Goal: Information Seeking & Learning: Check status

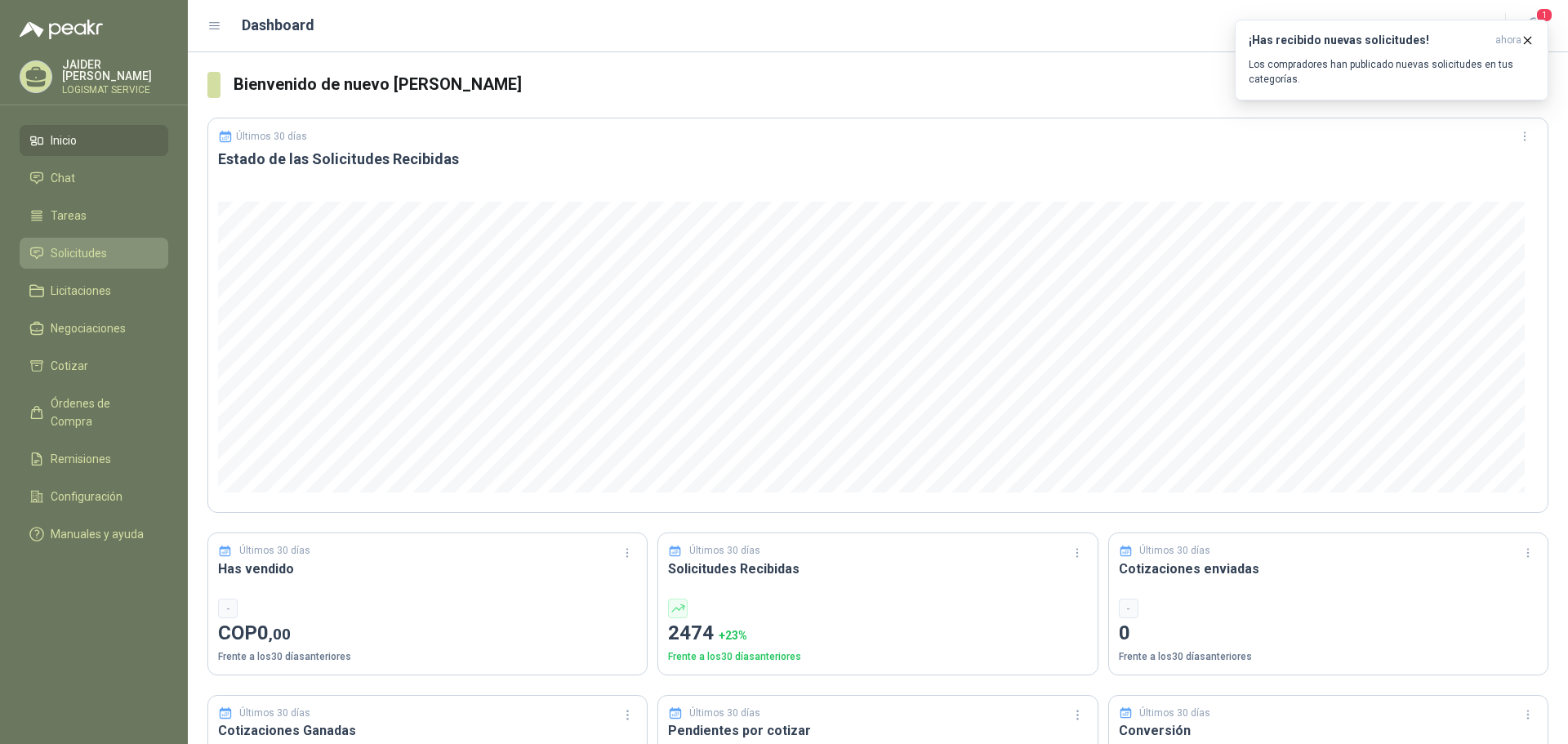
click at [73, 246] on span "Solicitudes" at bounding box center [79, 253] width 57 height 18
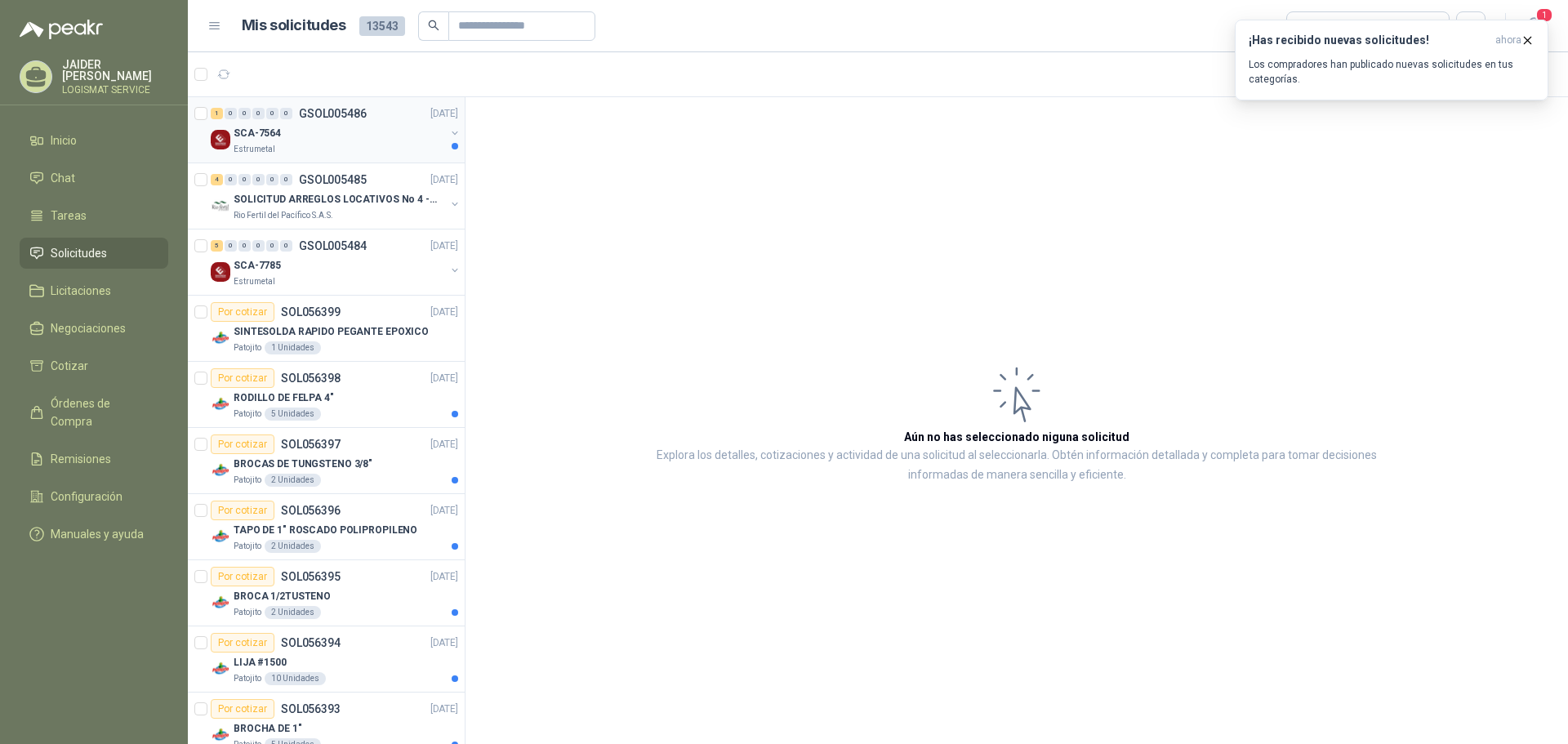
click at [376, 150] on div "Estrumetal" at bounding box center [340, 150] width 212 height 13
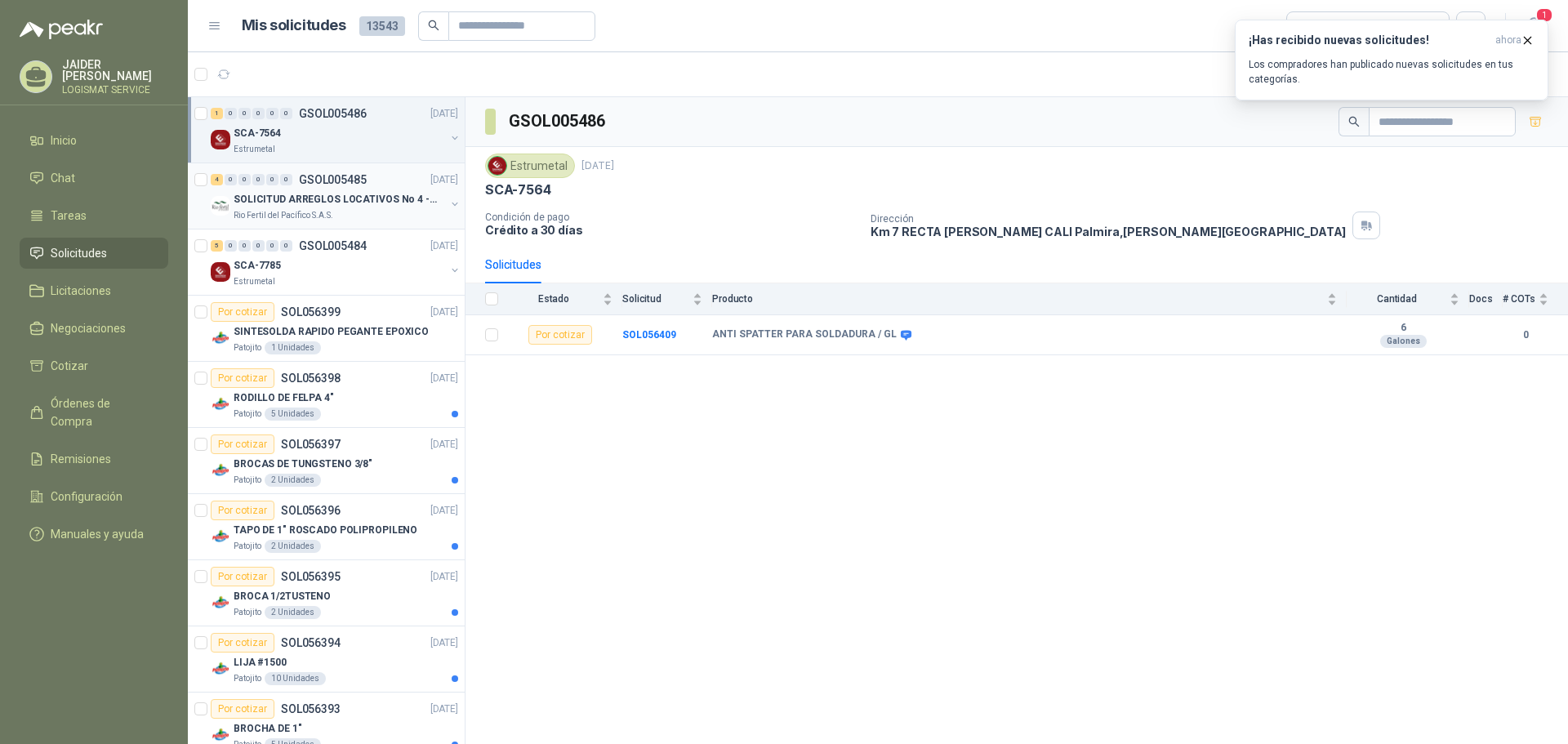
click at [316, 204] on p "SOLICITUD ARREGLOS LOCATIVOS No 4 - PICHINDE" at bounding box center [335, 200] width 203 height 15
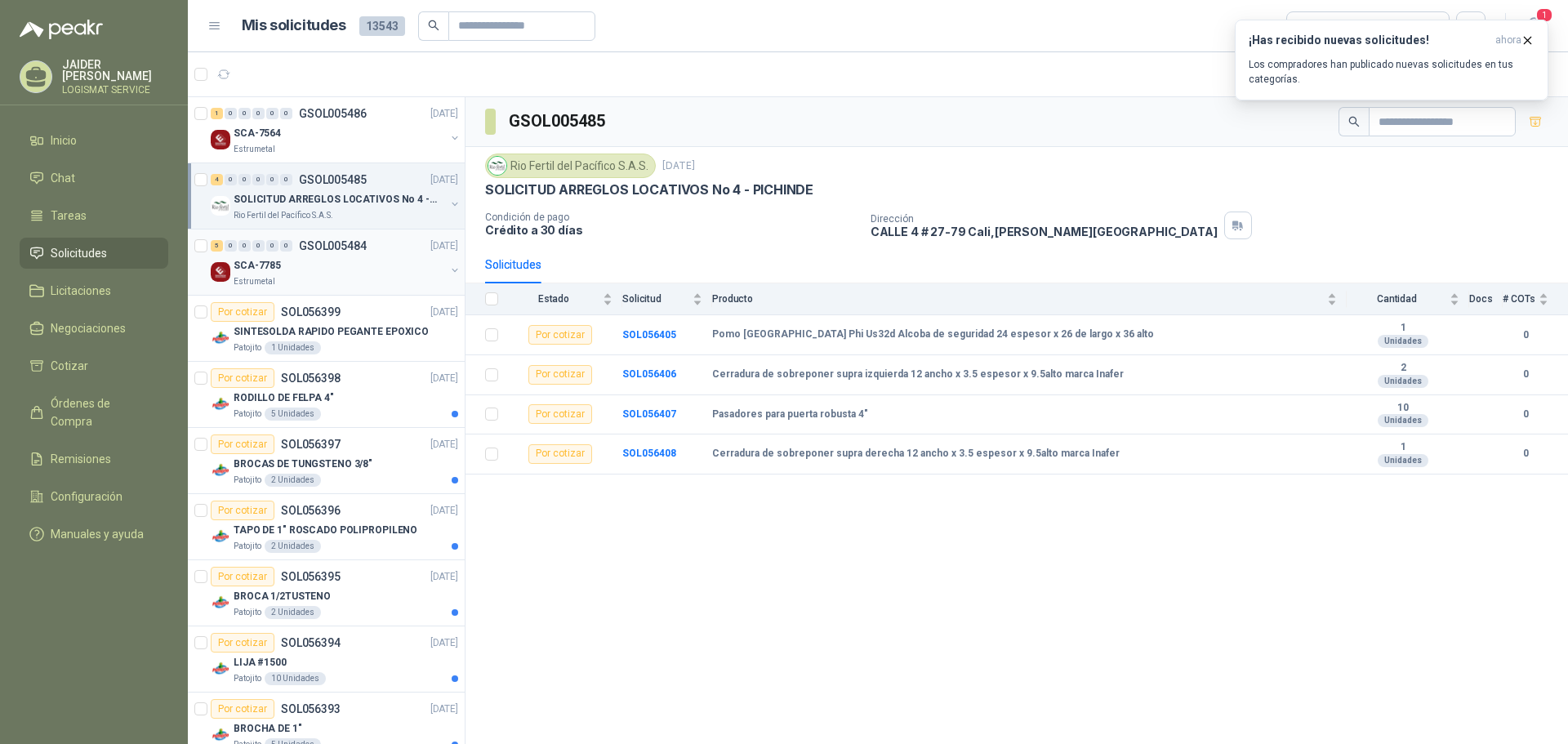
click at [341, 281] on div "Estrumetal" at bounding box center [340, 282] width 212 height 13
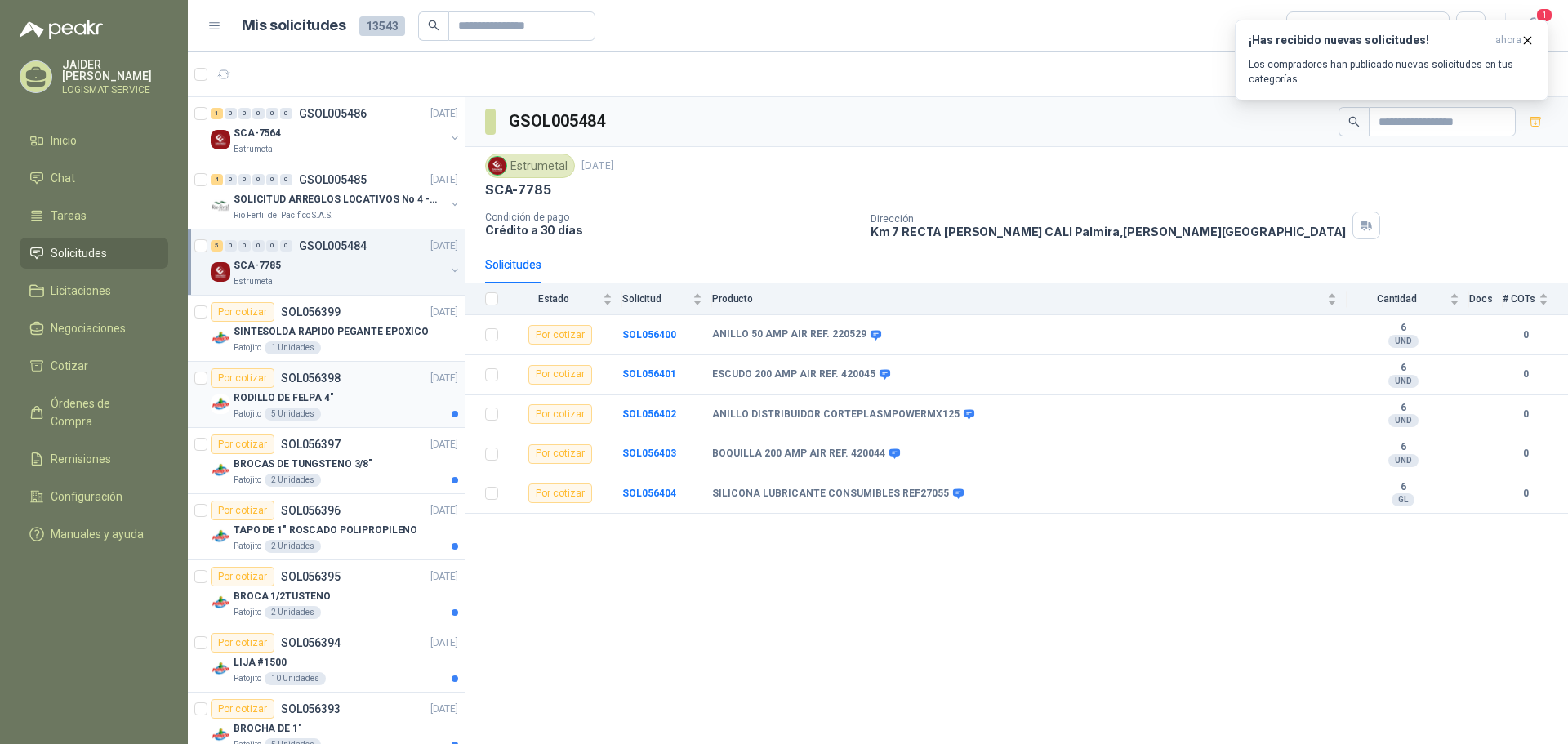
click at [308, 421] on article "Por cotizar SOL056398 [DATE] RODILLO DE FELPA 4" Patojito 5 Unidades" at bounding box center [326, 395] width 277 height 66
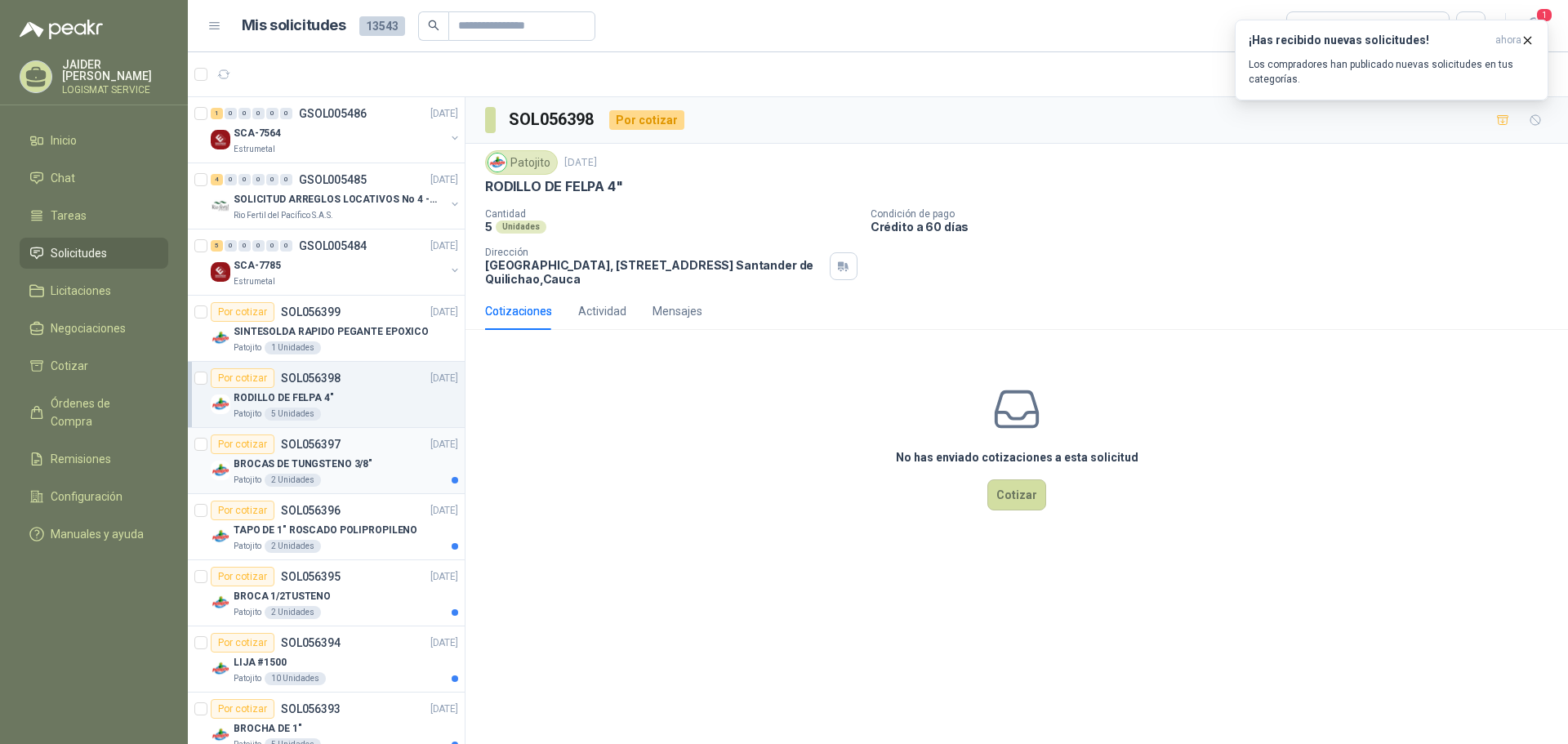
click at [379, 464] on div "BROCAS DE TUNGSTENO 3/8"" at bounding box center [345, 464] width 224 height 19
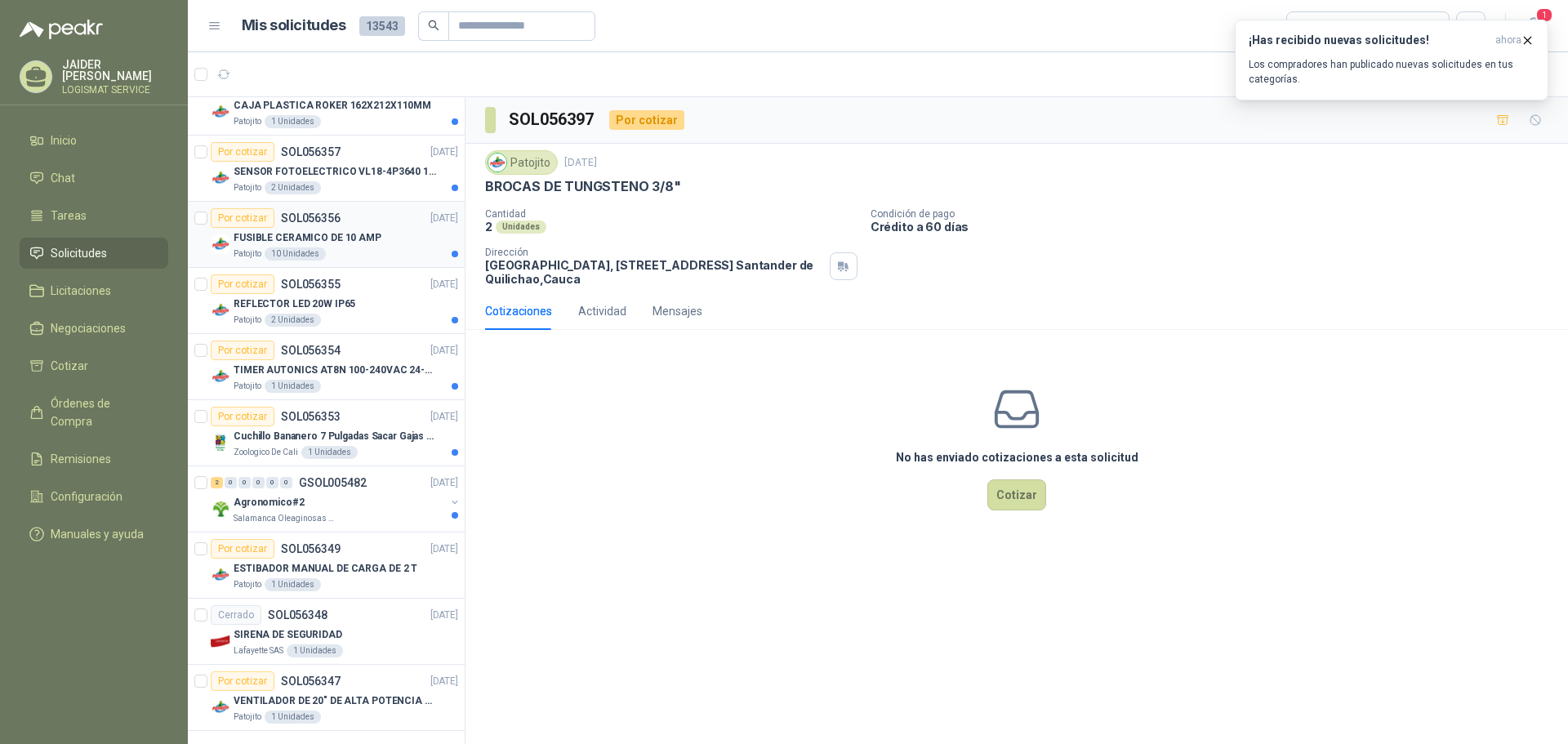
scroll to position [2693, 0]
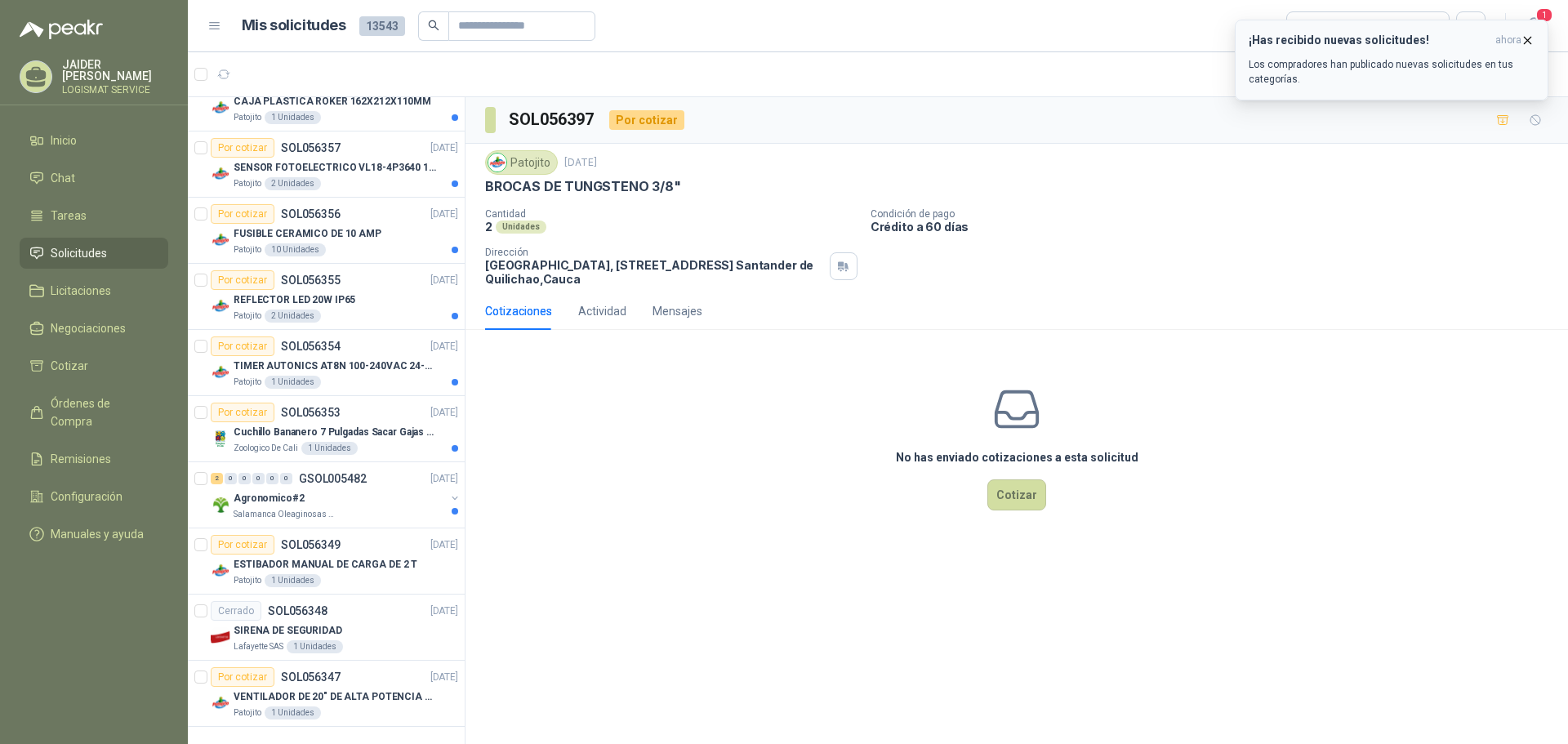
click at [1534, 38] on button "¡Has recibido nuevas solicitudes! ahora Los compradores han publicado nuevas so…" at bounding box center [1392, 60] width 314 height 81
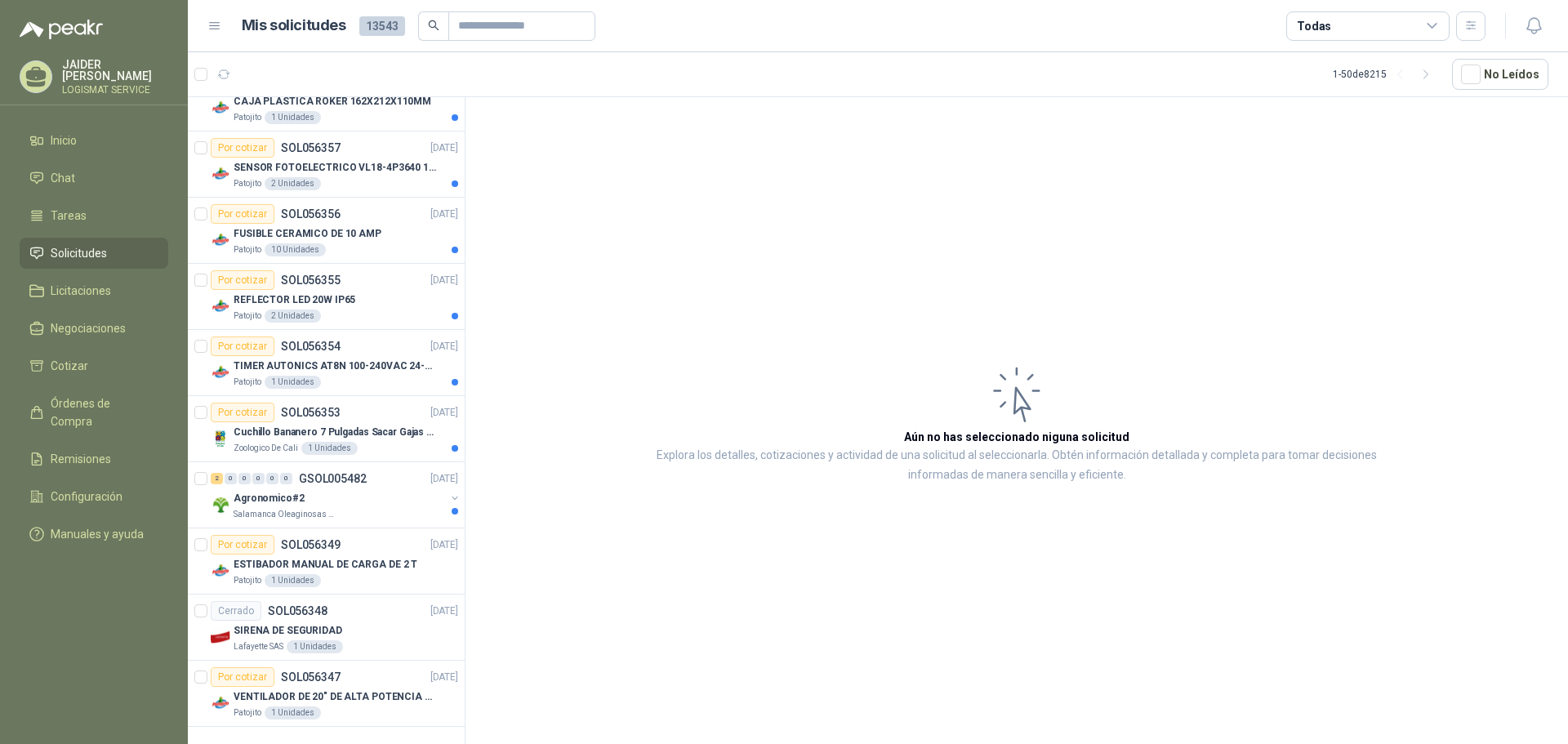
click at [1432, 20] on icon at bounding box center [1432, 26] width 14 height 14
click at [1484, 24] on button "button" at bounding box center [1471, 26] width 30 height 30
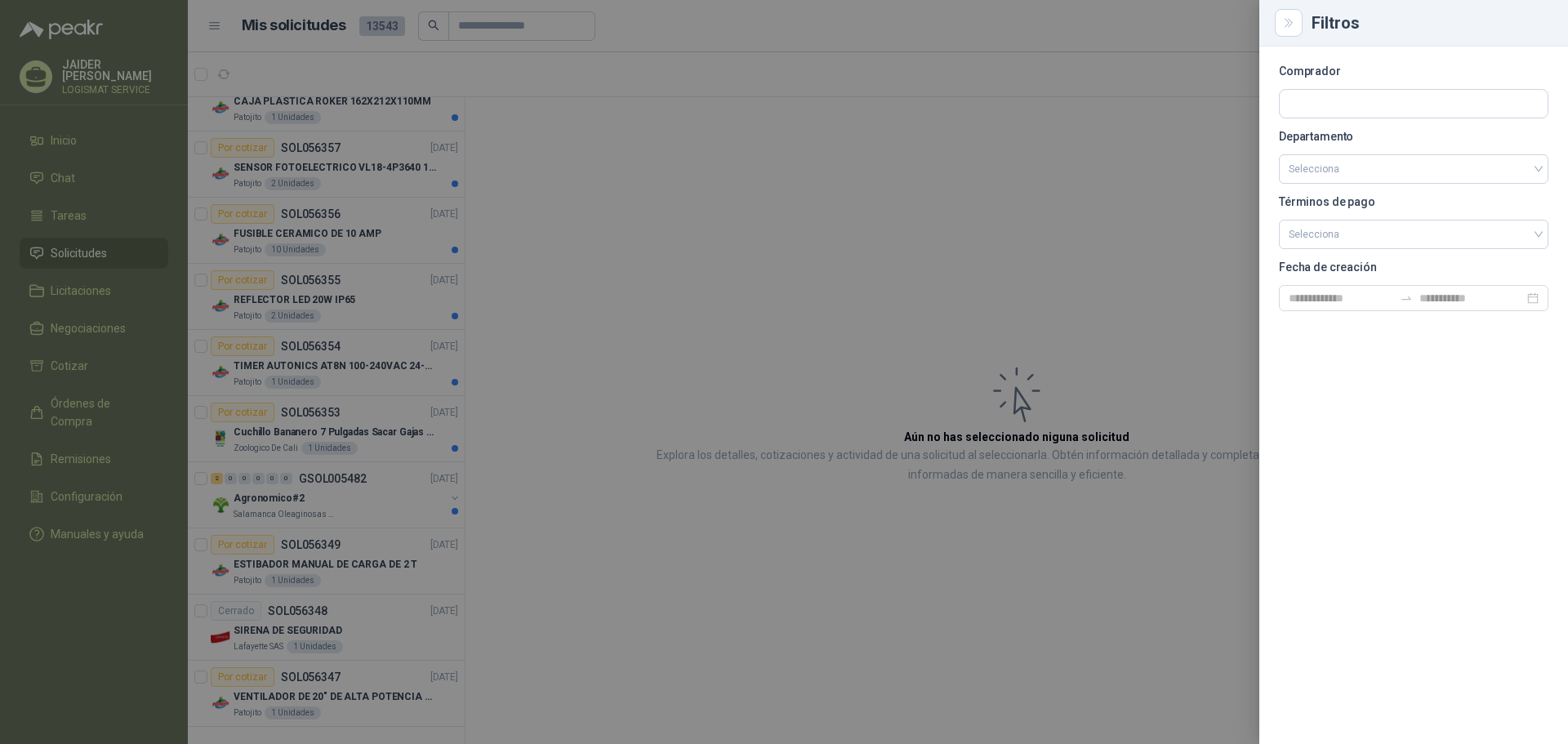
click at [1390, 84] on section "Comprador Departamento Selecciona Términos de pago Selecciona Fecha de creación" at bounding box center [1414, 189] width 269 height 245
click at [1366, 170] on input "search" at bounding box center [1414, 168] width 250 height 28
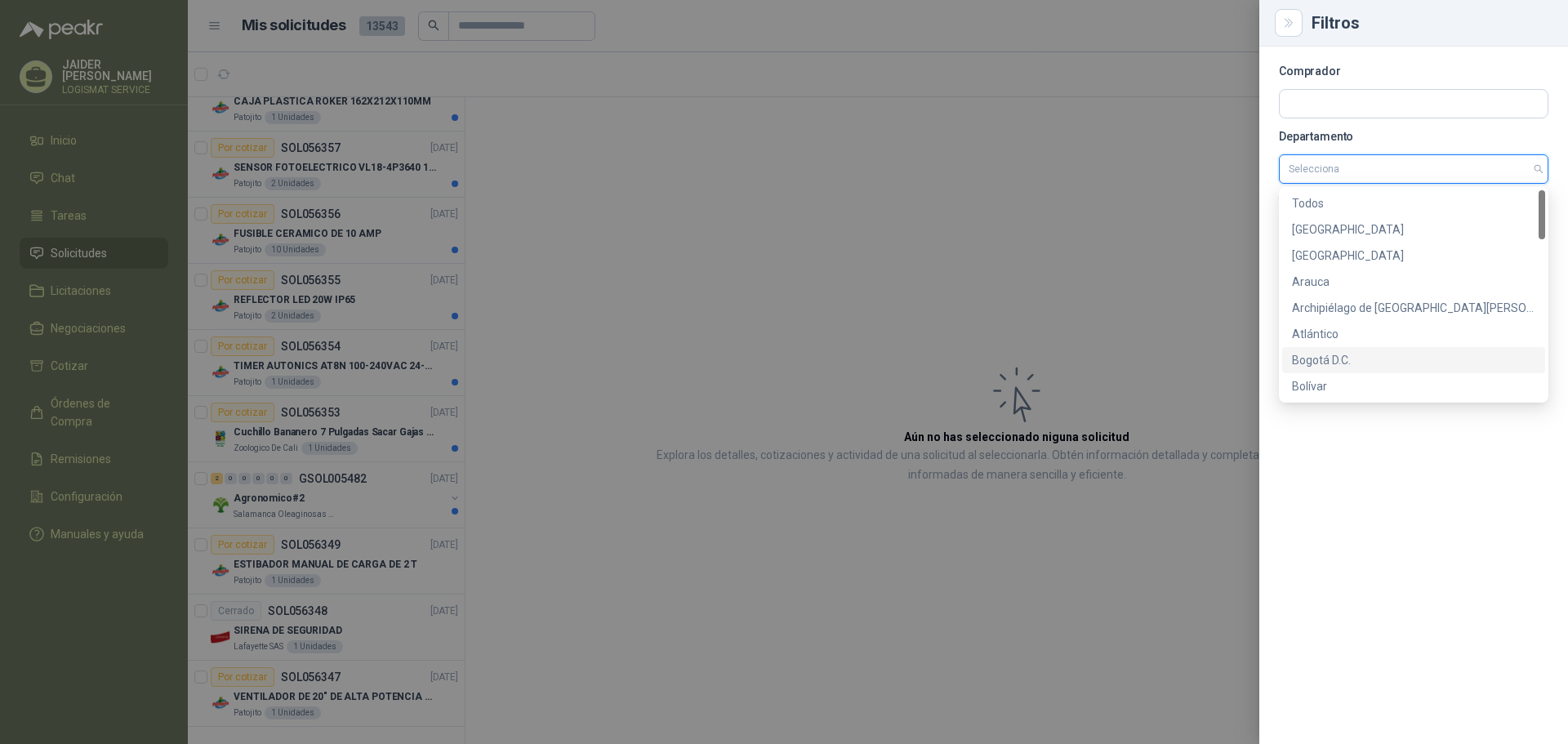
click at [1333, 365] on div "Bogotá D.C." at bounding box center [1413, 360] width 243 height 18
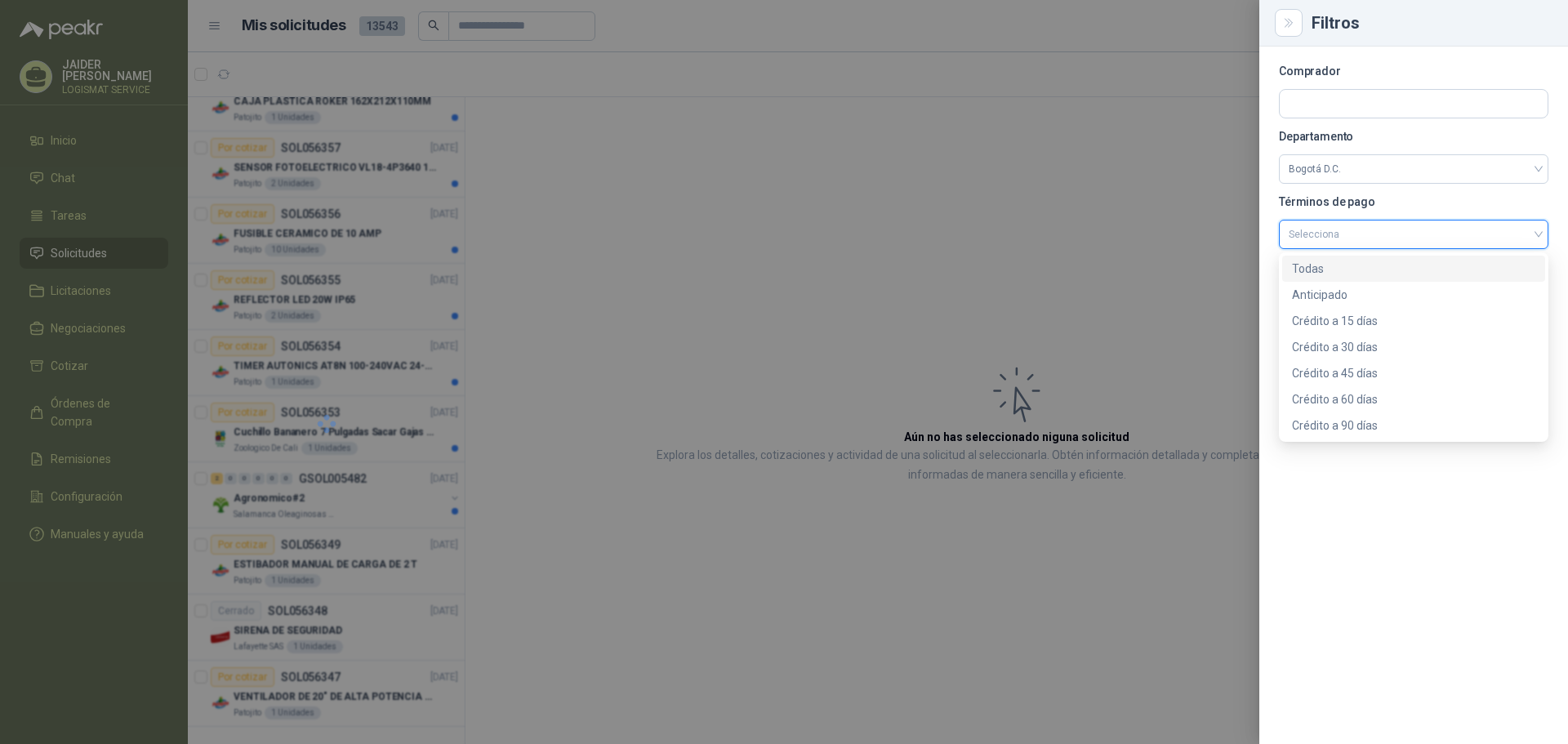
click at [1360, 234] on input "search" at bounding box center [1414, 232] width 250 height 24
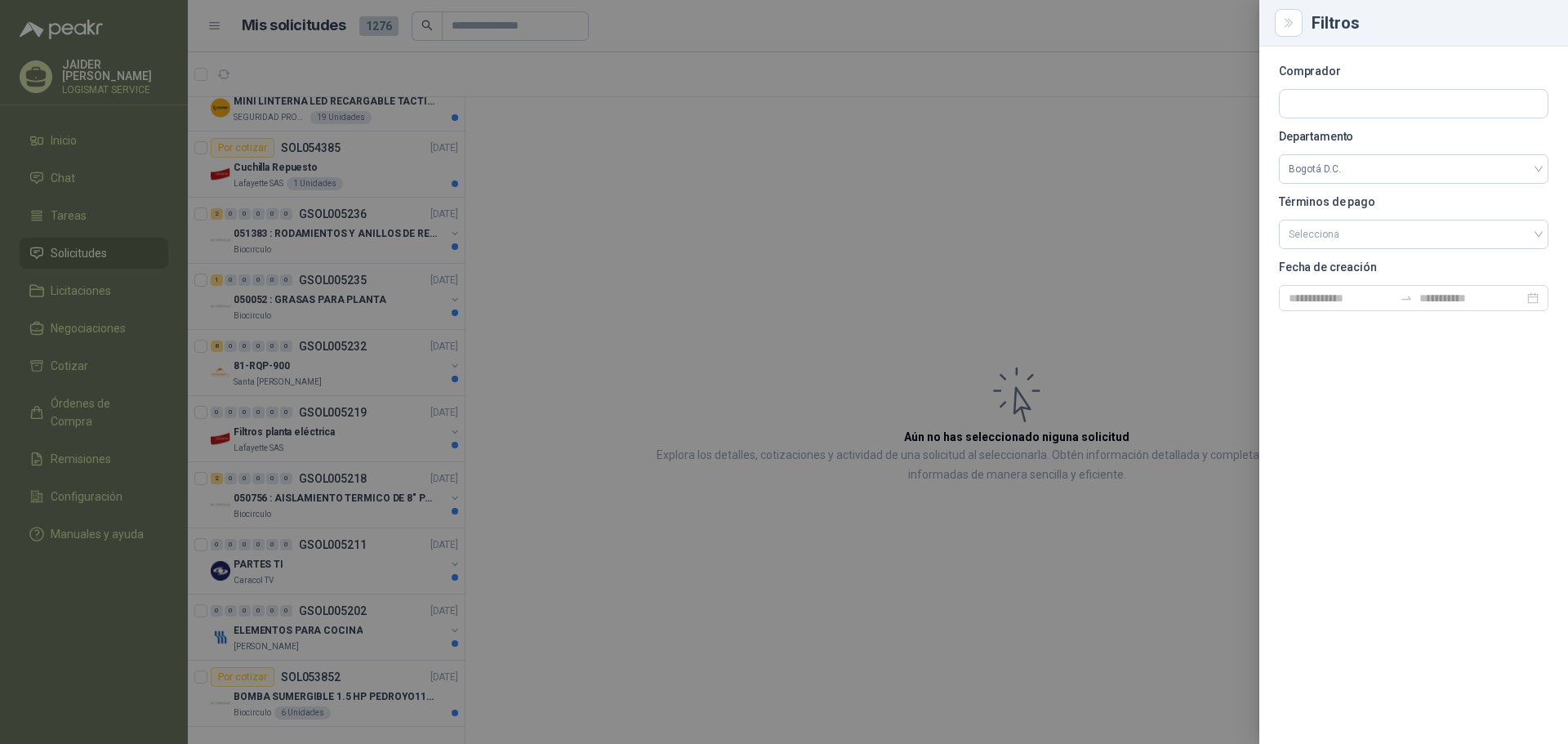
click at [1147, 195] on div at bounding box center [784, 372] width 1568 height 744
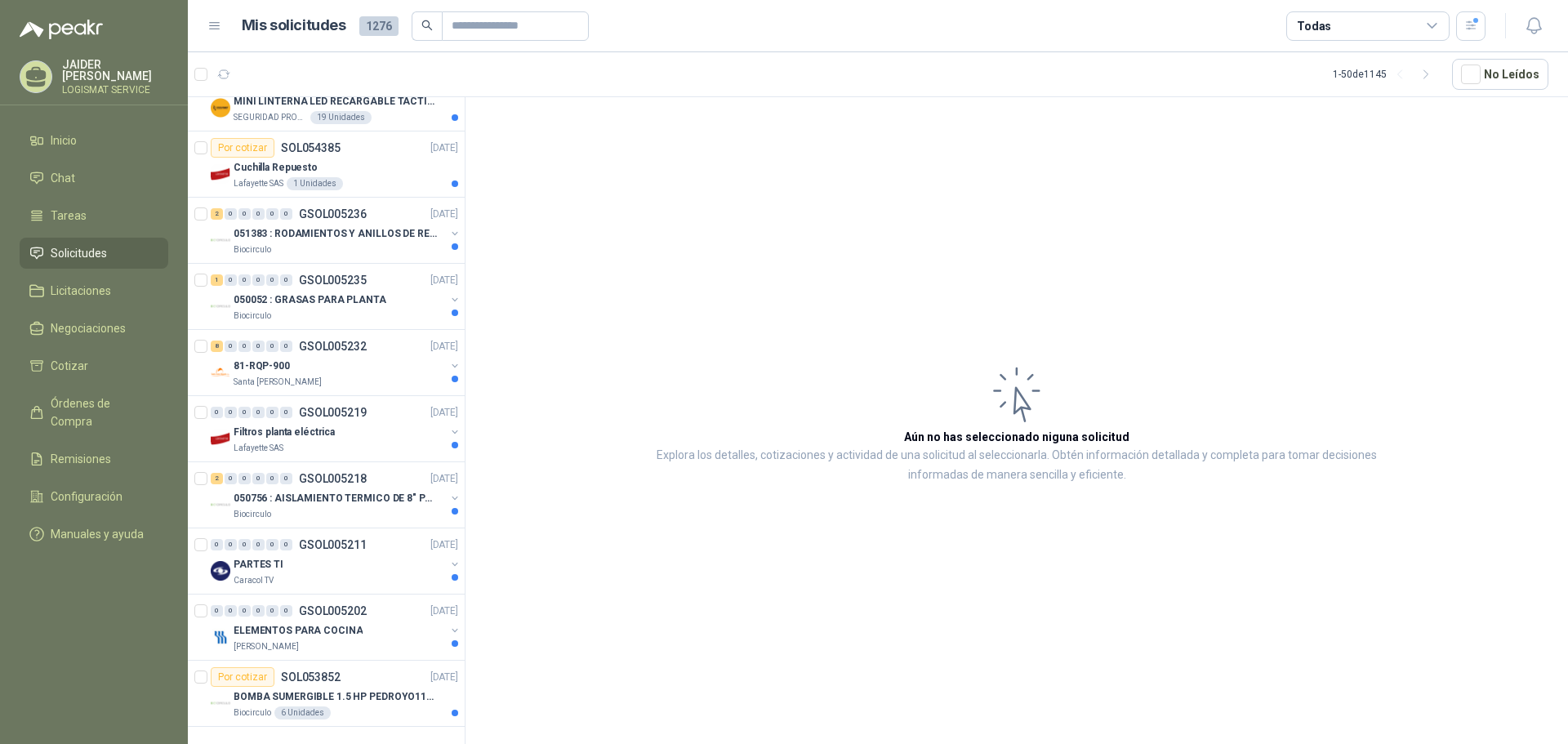
click at [1487, 15] on div "Mis solicitudes 1276 Todas" at bounding box center [878, 26] width 1341 height 25
click at [1476, 26] on icon "button" at bounding box center [1471, 26] width 13 height 13
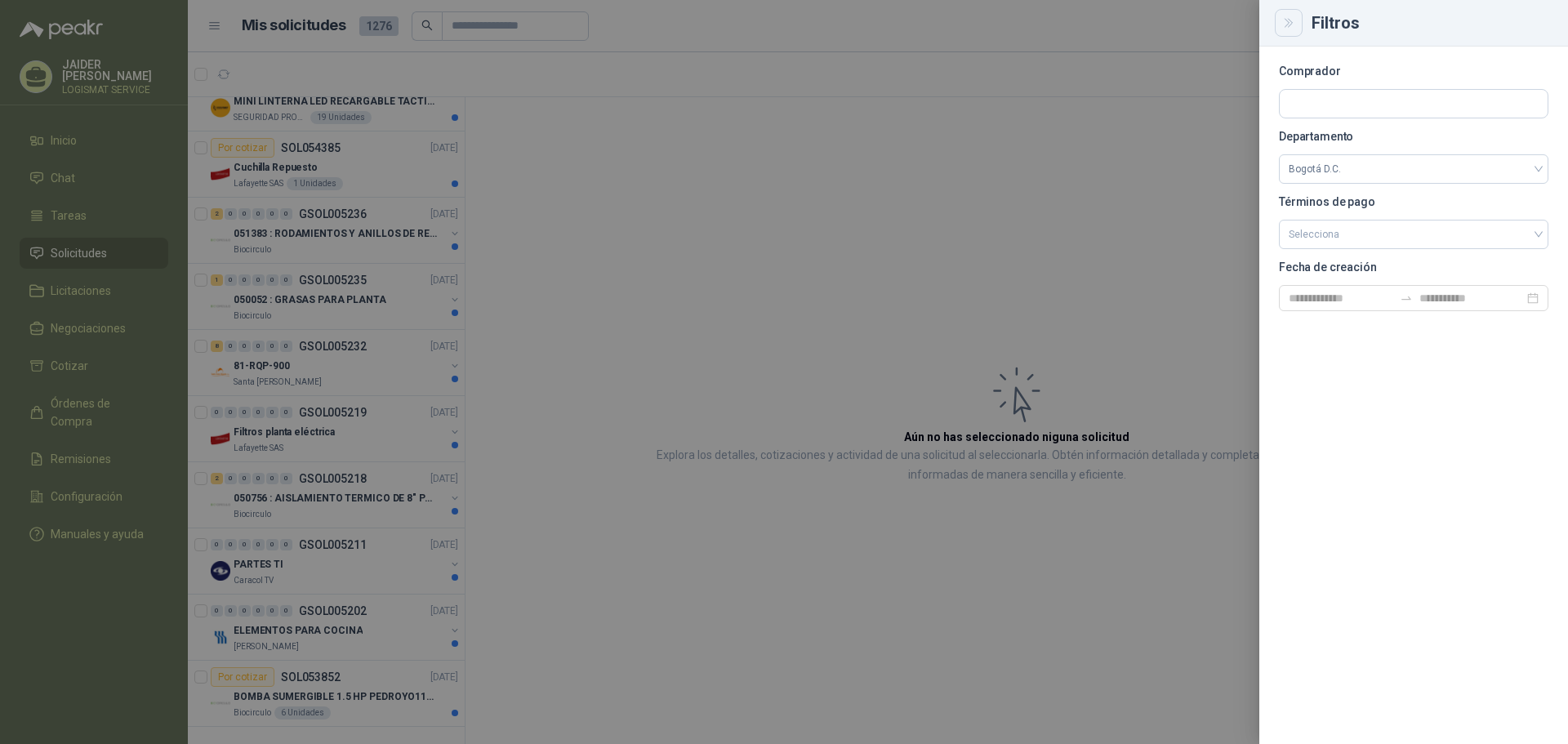
click at [1296, 19] on button "Close" at bounding box center [1288, 22] width 28 height 28
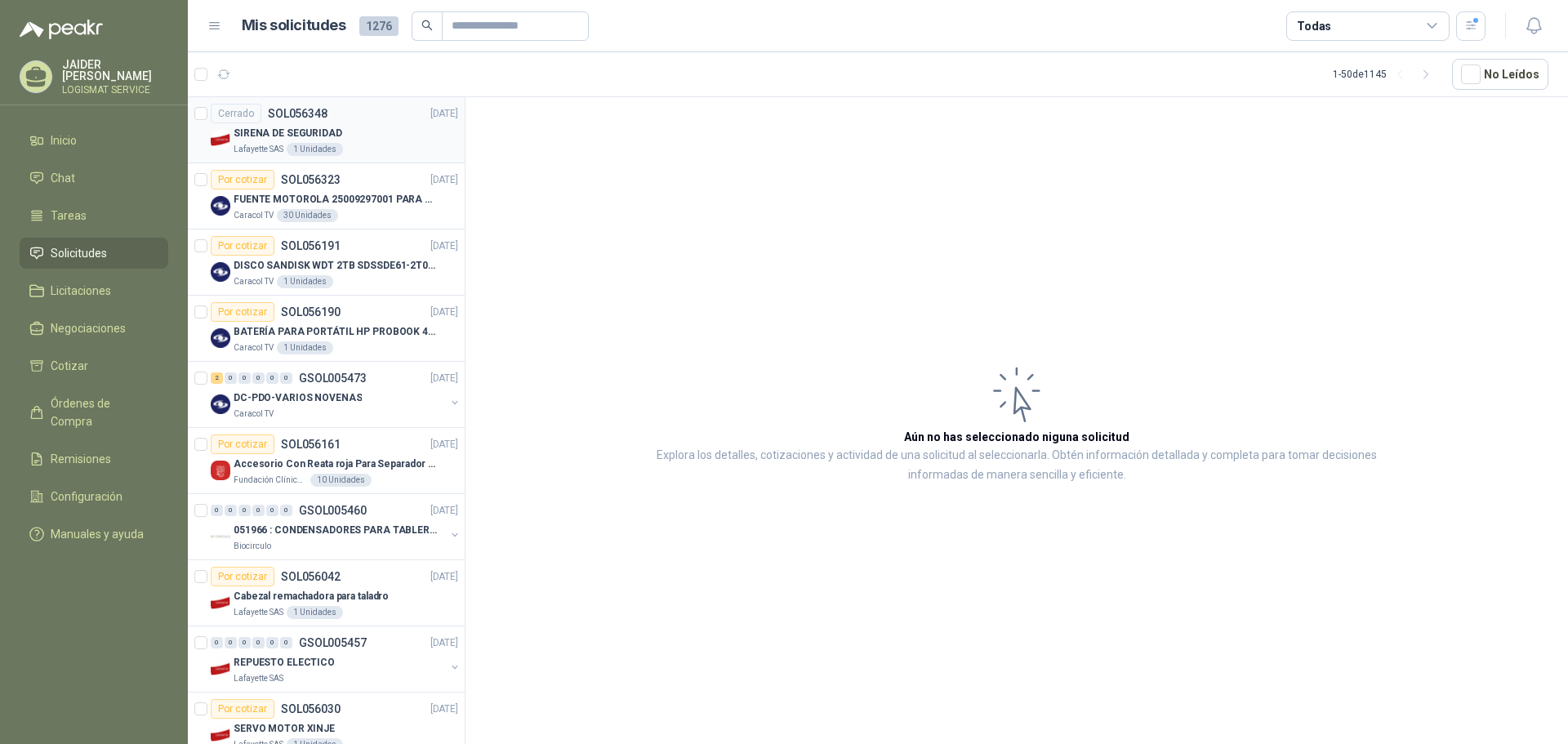
click at [370, 127] on div "SIRENA DE SEGURIDAD" at bounding box center [345, 133] width 224 height 19
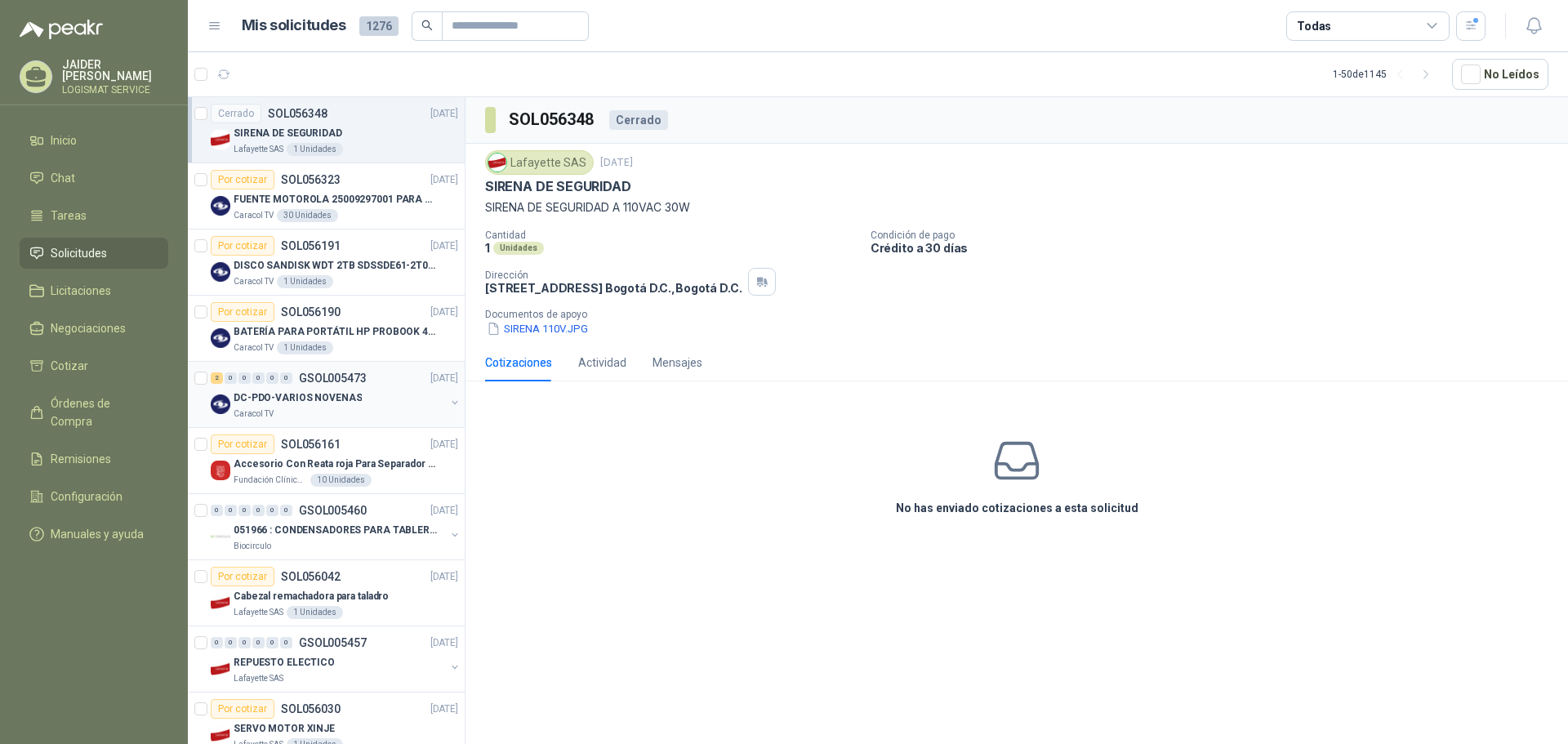
click at [358, 403] on div "DC-PDO-VARIOS NOVENAS" at bounding box center [340, 398] width 212 height 19
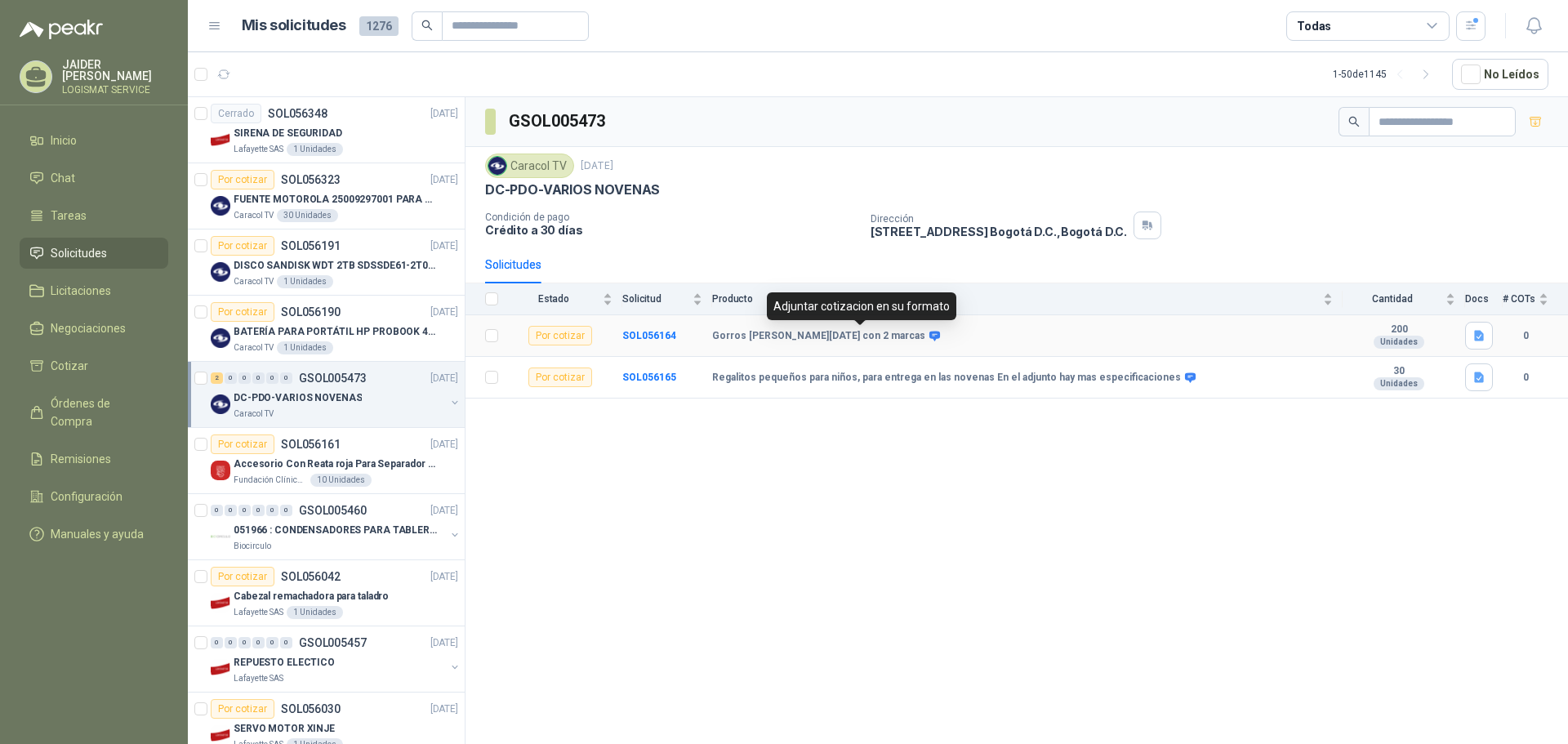
click at [928, 339] on icon at bounding box center [934, 336] width 13 height 13
click at [929, 337] on icon at bounding box center [934, 336] width 11 height 10
click at [641, 375] on b "SOL056165" at bounding box center [649, 377] width 54 height 12
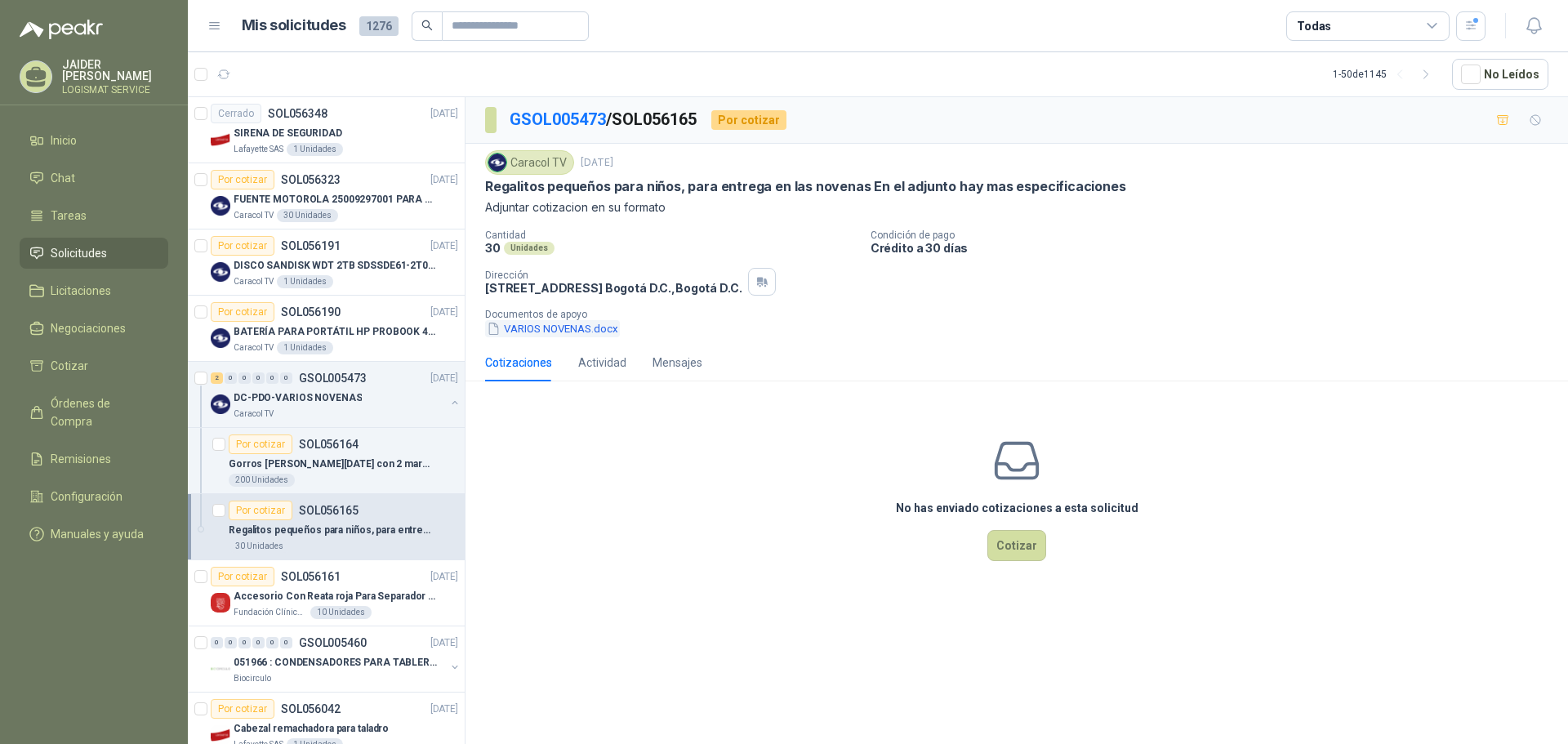
click at [542, 333] on button "VARIOS NOVENAS.docx" at bounding box center [552, 329] width 135 height 17
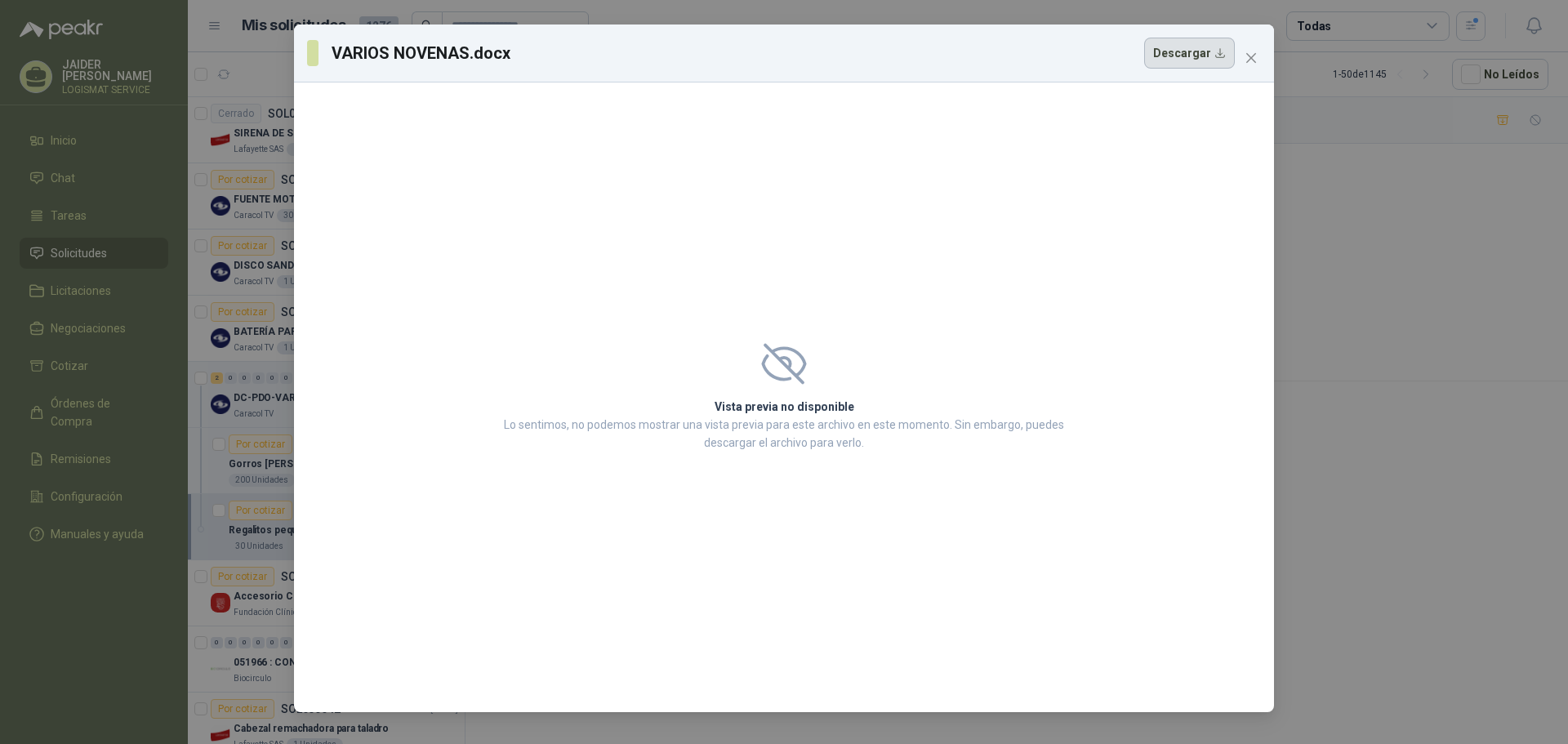
click at [1207, 40] on button "Descargar" at bounding box center [1189, 53] width 90 height 31
click at [1248, 51] on icon "close" at bounding box center [1252, 58] width 13 height 13
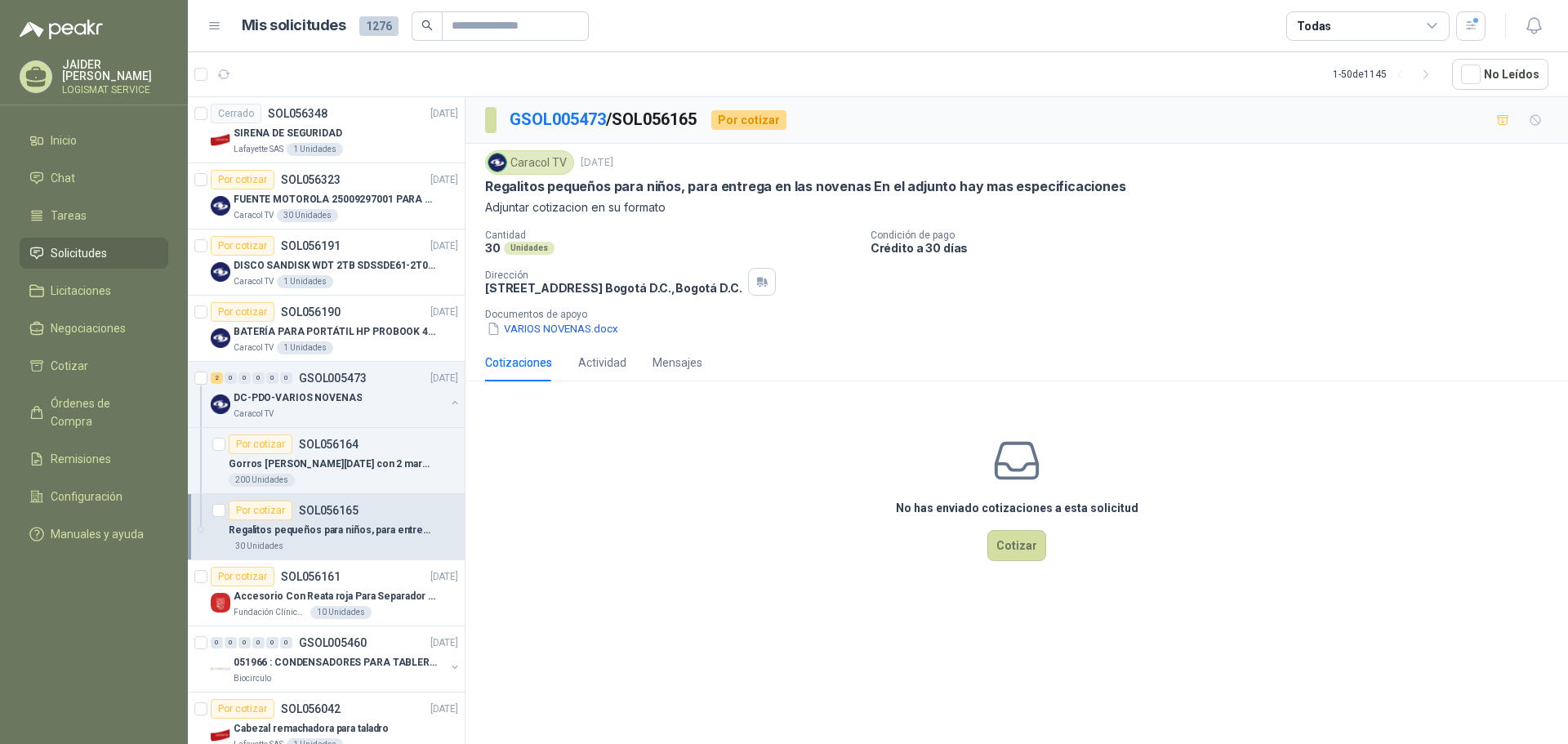
click at [298, 544] on div "30 Unidades" at bounding box center [343, 547] width 230 height 13
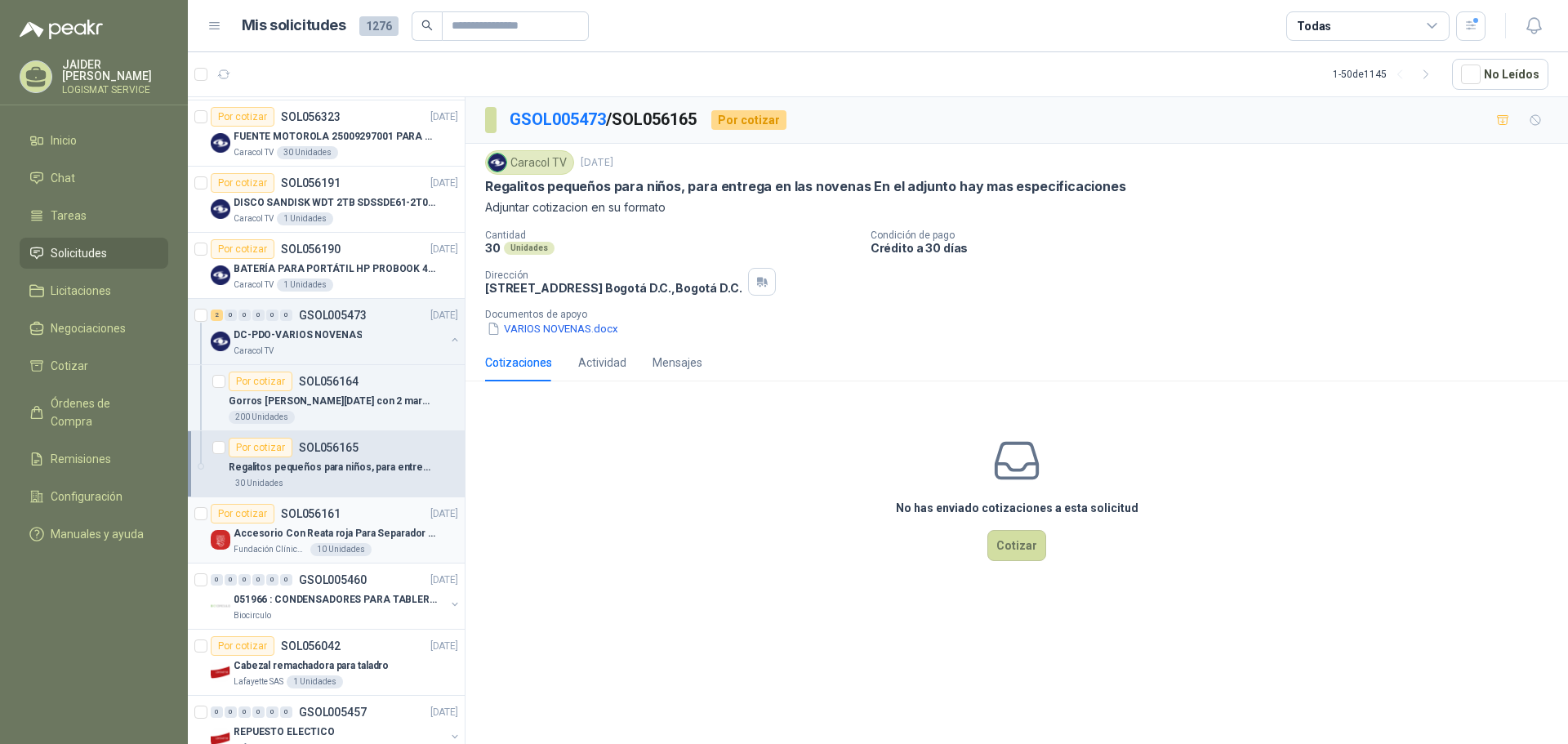
scroll to position [164, 0]
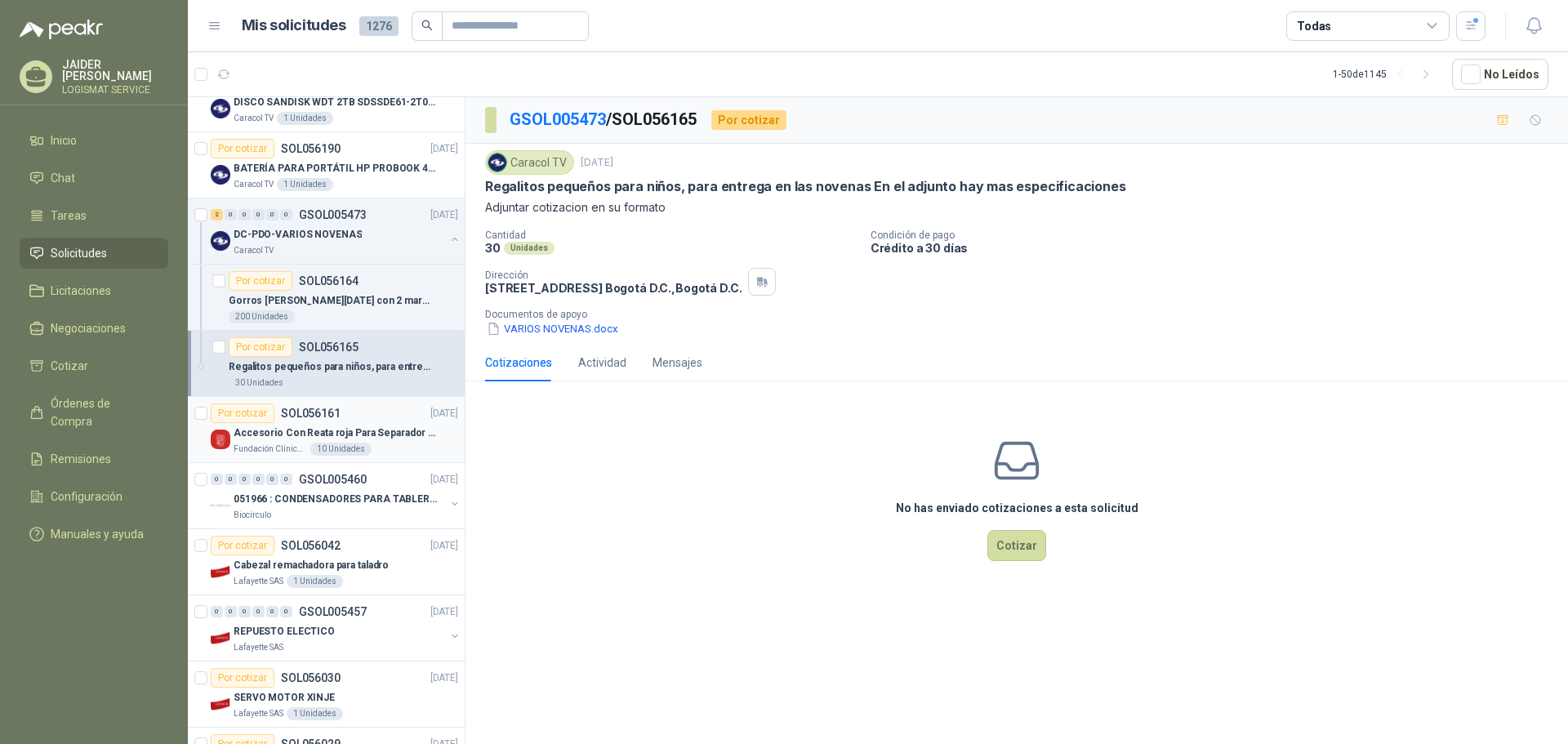
click at [356, 415] on div "Por cotizar SOL056161 [DATE]" at bounding box center [334, 413] width 247 height 19
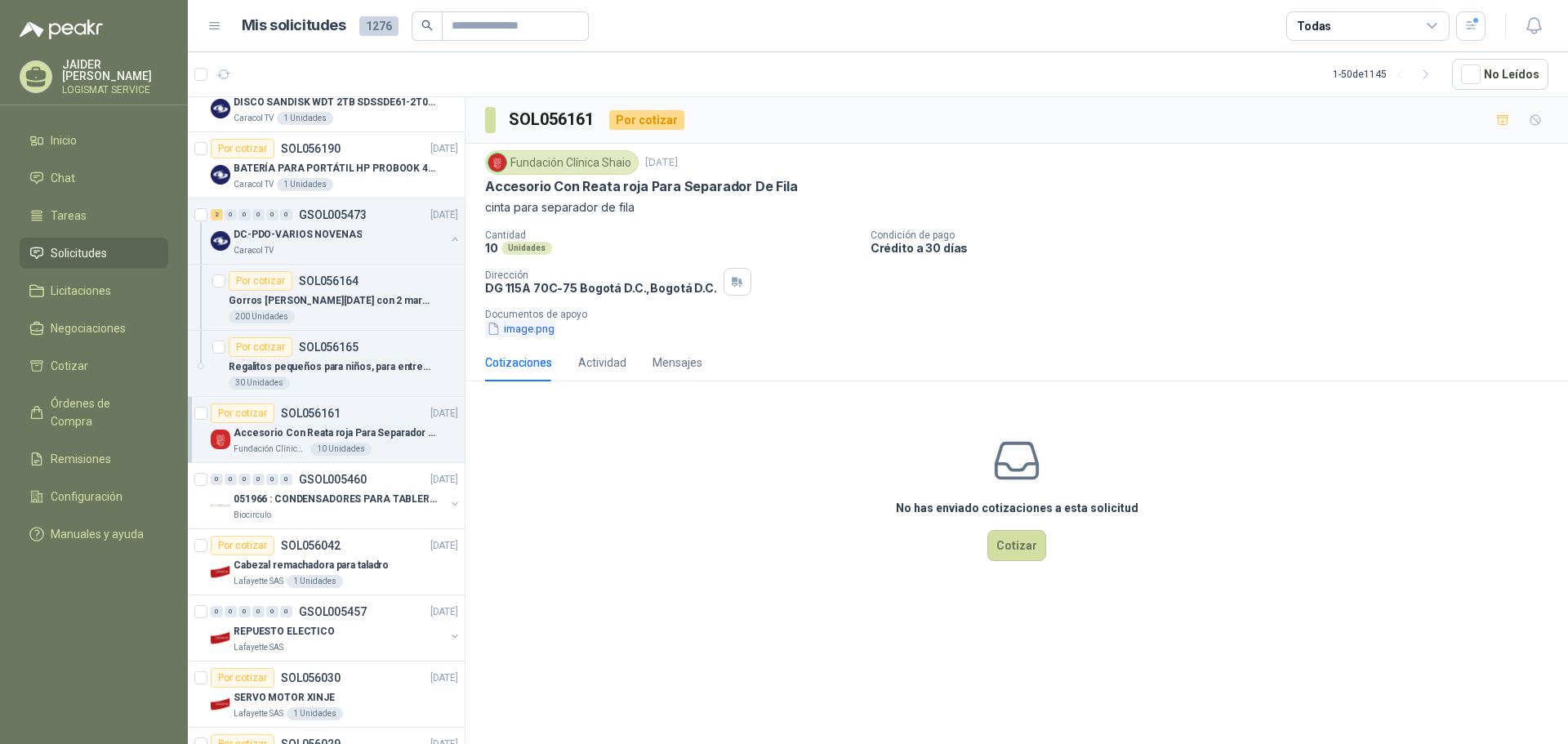
click at [533, 333] on button "image.png" at bounding box center [520, 329] width 71 height 17
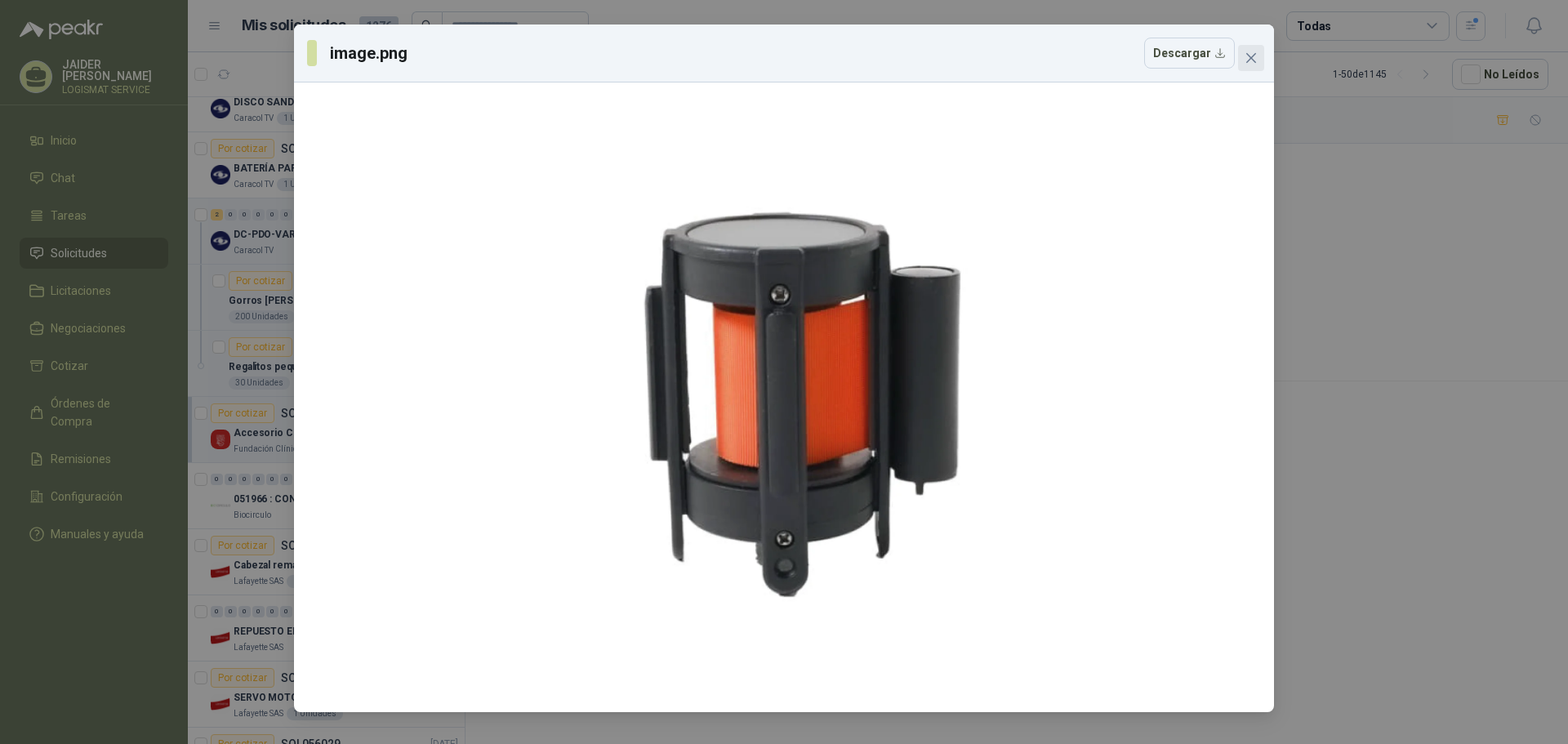
click at [1247, 49] on button "Close" at bounding box center [1251, 58] width 26 height 26
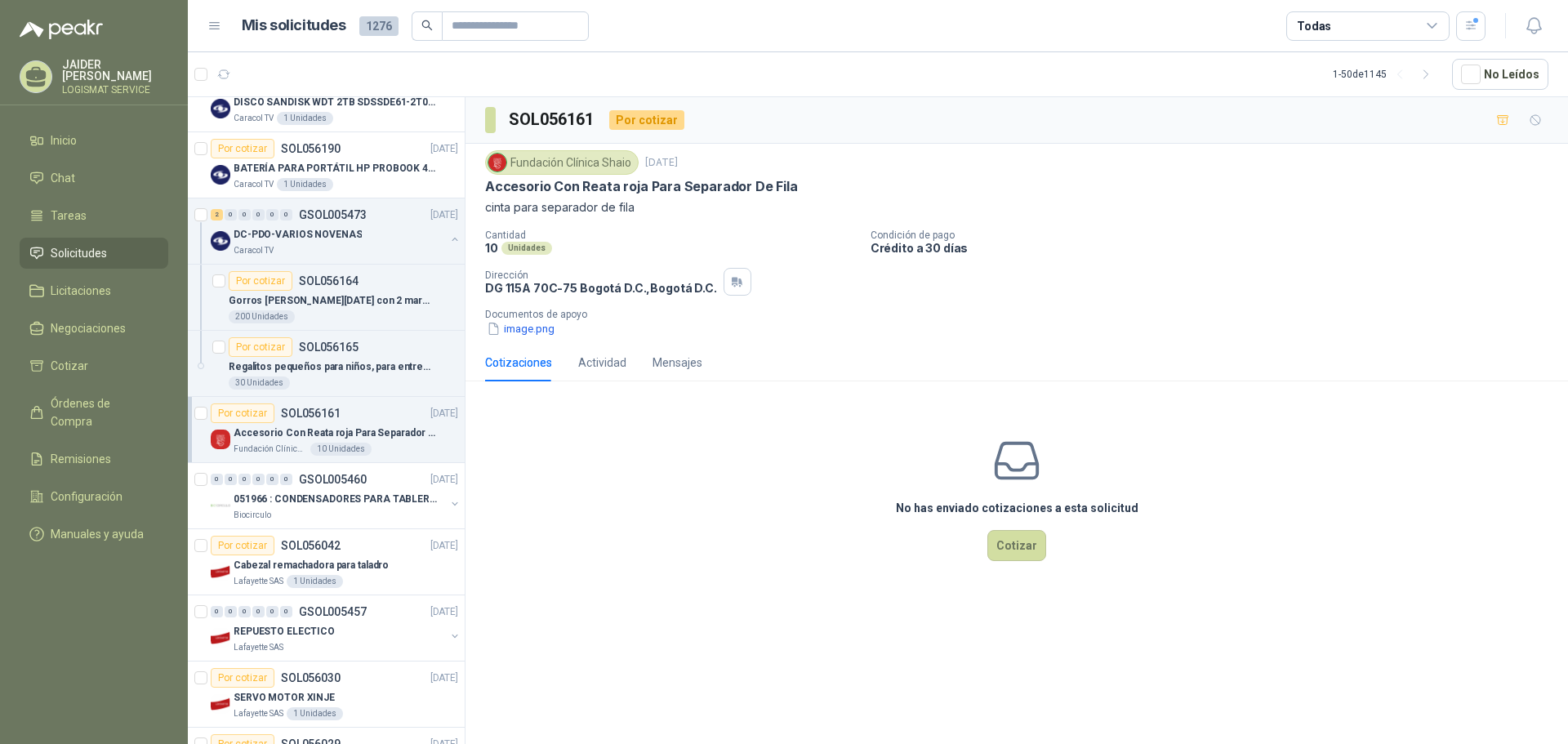
click at [309, 430] on p "Accesorio Con Reata roja Para Separador De Fila" at bounding box center [335, 433] width 203 height 15
click at [387, 410] on div "Por cotizar SOL056161 [DATE]" at bounding box center [334, 413] width 247 height 19
click at [256, 447] on p "Fundación Clínica Shaio" at bounding box center [270, 449] width 73 height 13
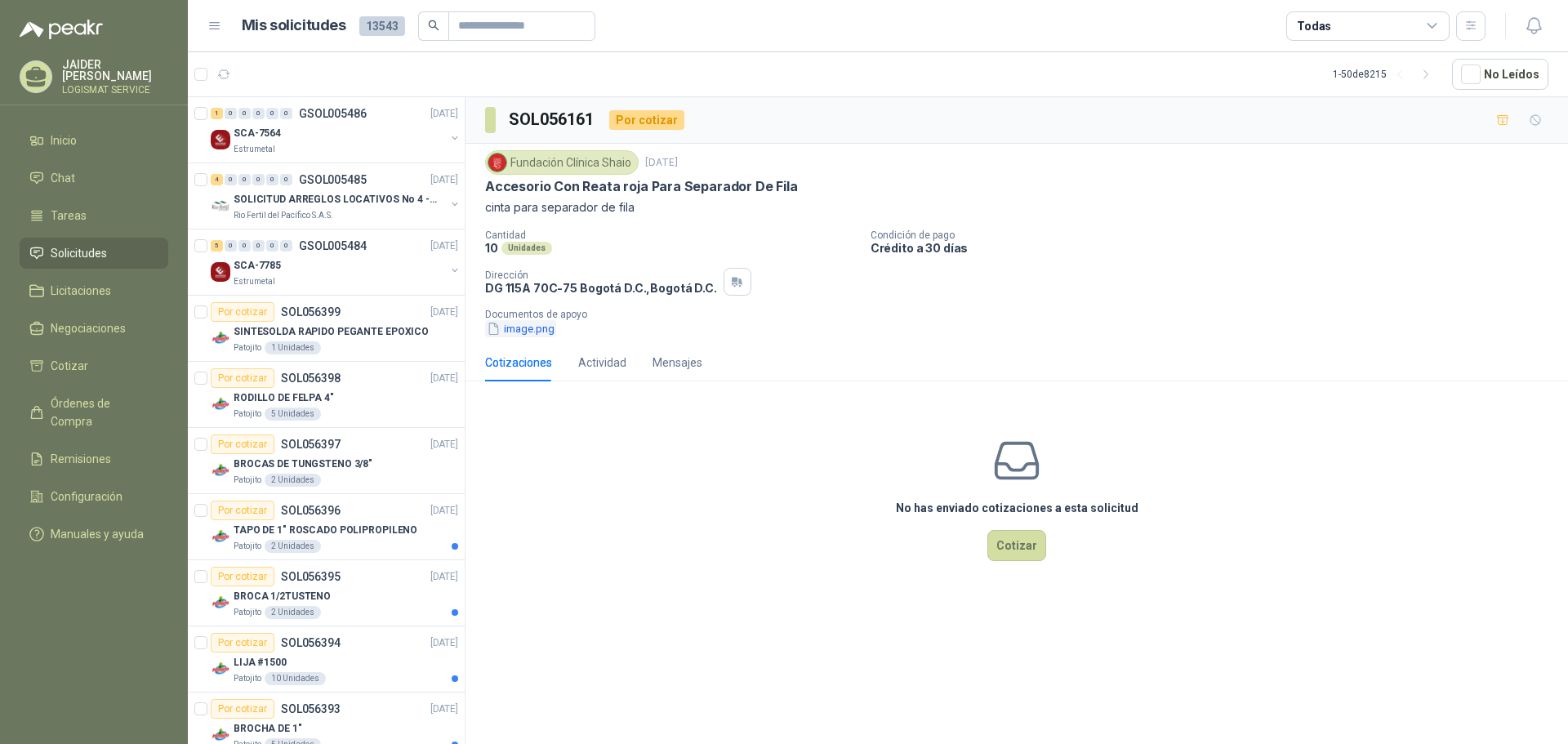
click at [531, 326] on button "image.png" at bounding box center [520, 329] width 71 height 17
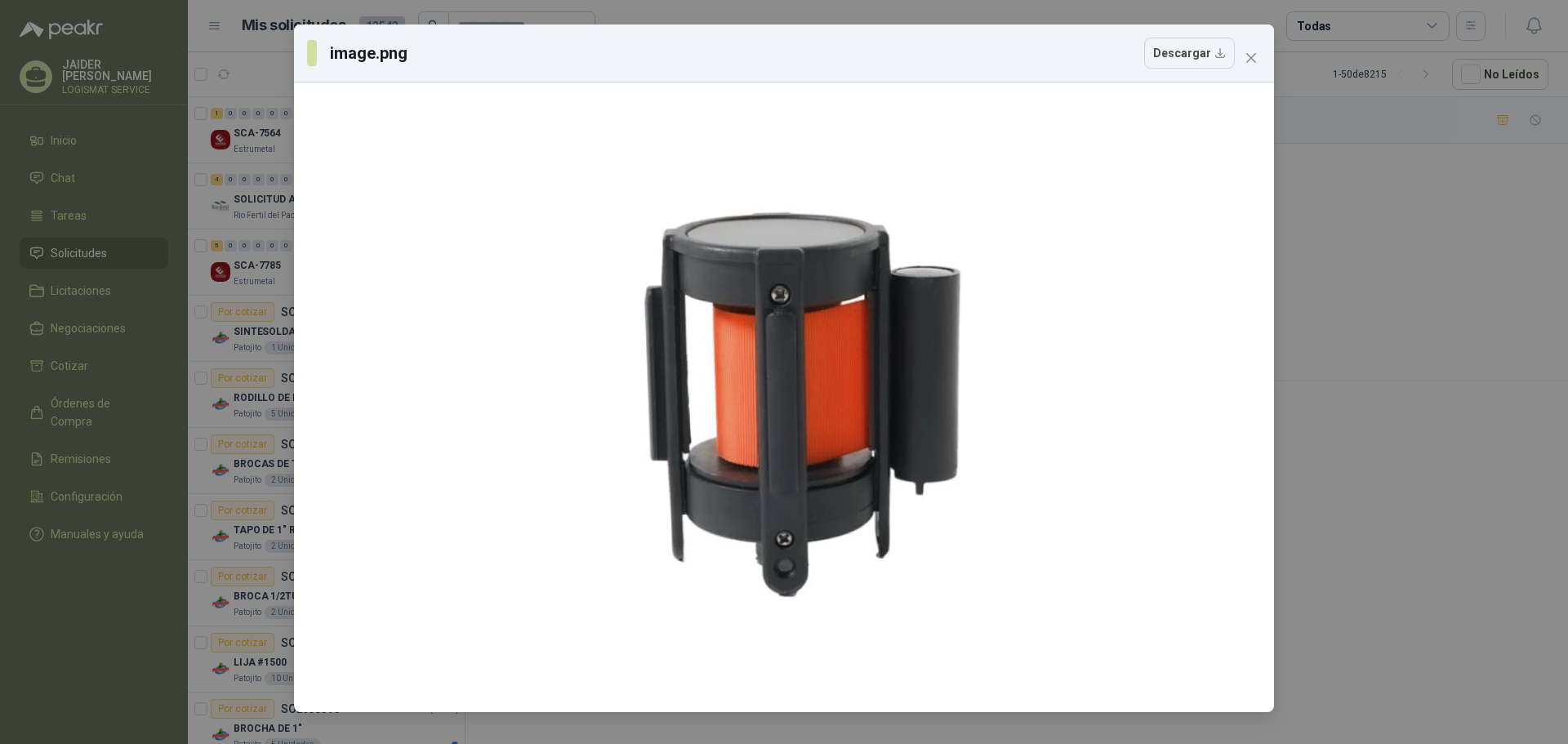
click at [1258, 57] on span "Close" at bounding box center [1251, 58] width 26 height 13
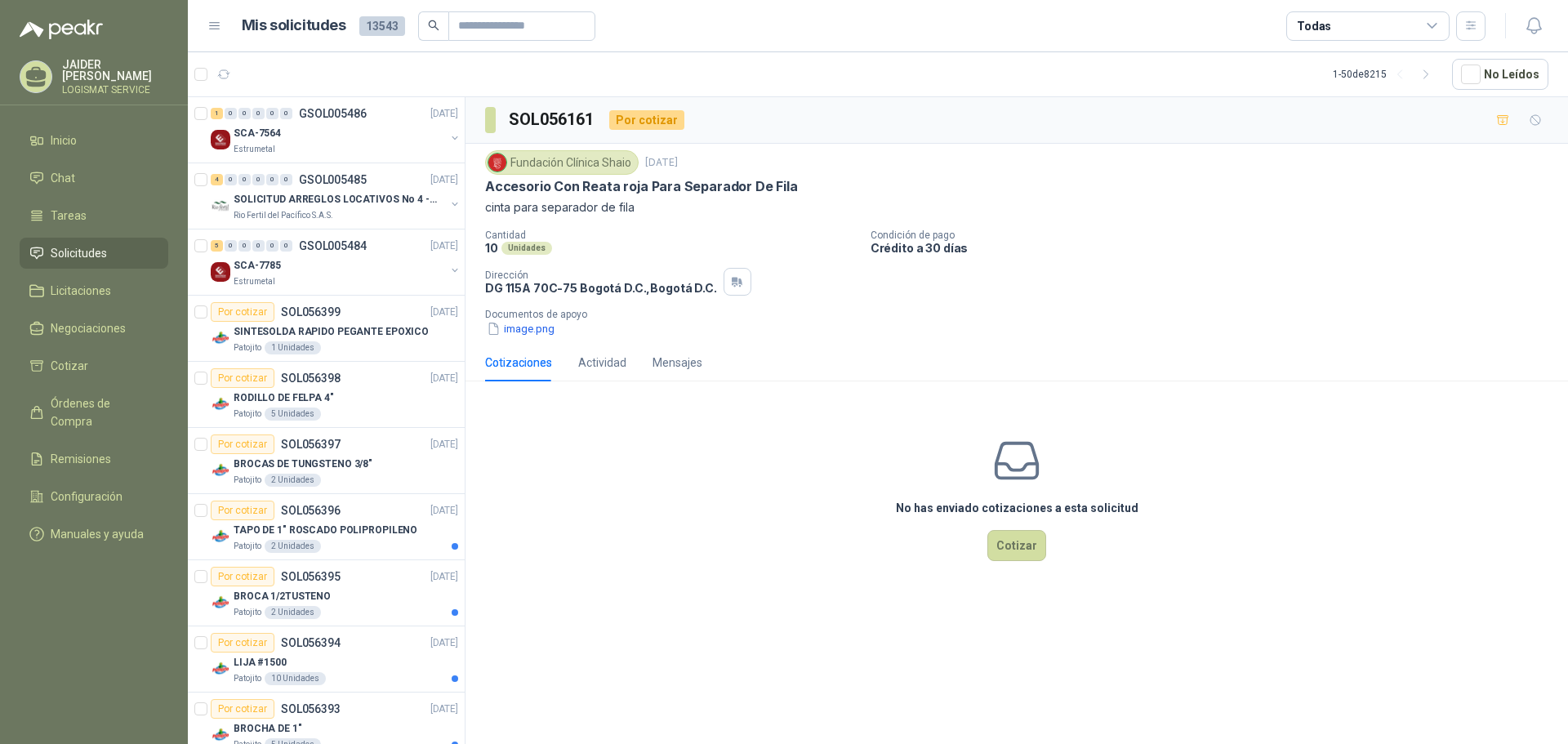
click at [567, 175] on div "Fundación Clínica Shaio 16 sept, 2025 Accesorio Con Reata roja Para Separador D…" at bounding box center [1016, 183] width 1063 height 66
click at [540, 163] on div "Fundación Clínica Shaio" at bounding box center [562, 162] width 154 height 24
click at [518, 326] on button "image.png" at bounding box center [520, 329] width 71 height 17
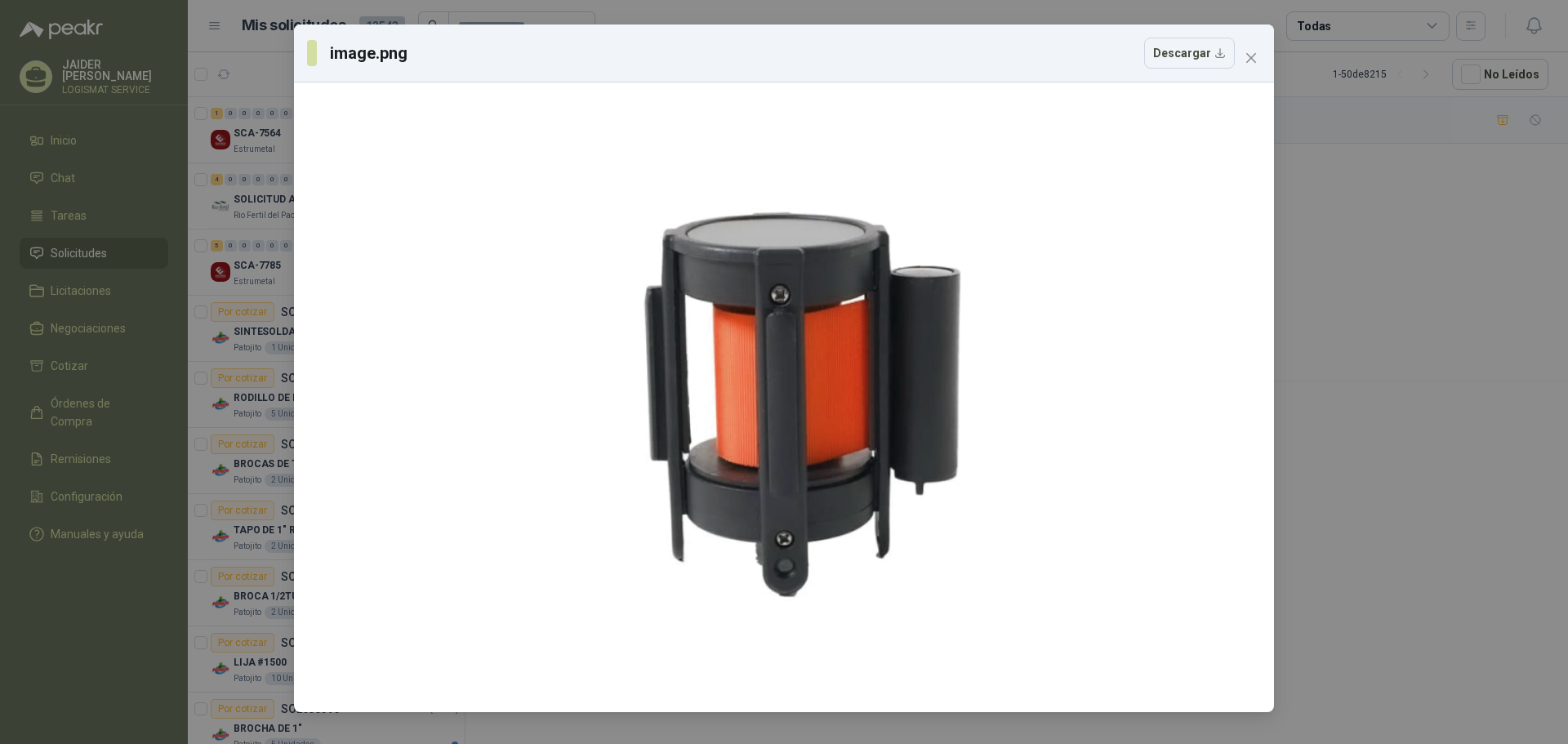
drag, startPoint x: 1375, startPoint y: 294, endPoint x: 1357, endPoint y: 294, distance: 18.0
click at [1373, 294] on div "image.png Descargar" at bounding box center [784, 372] width 1568 height 744
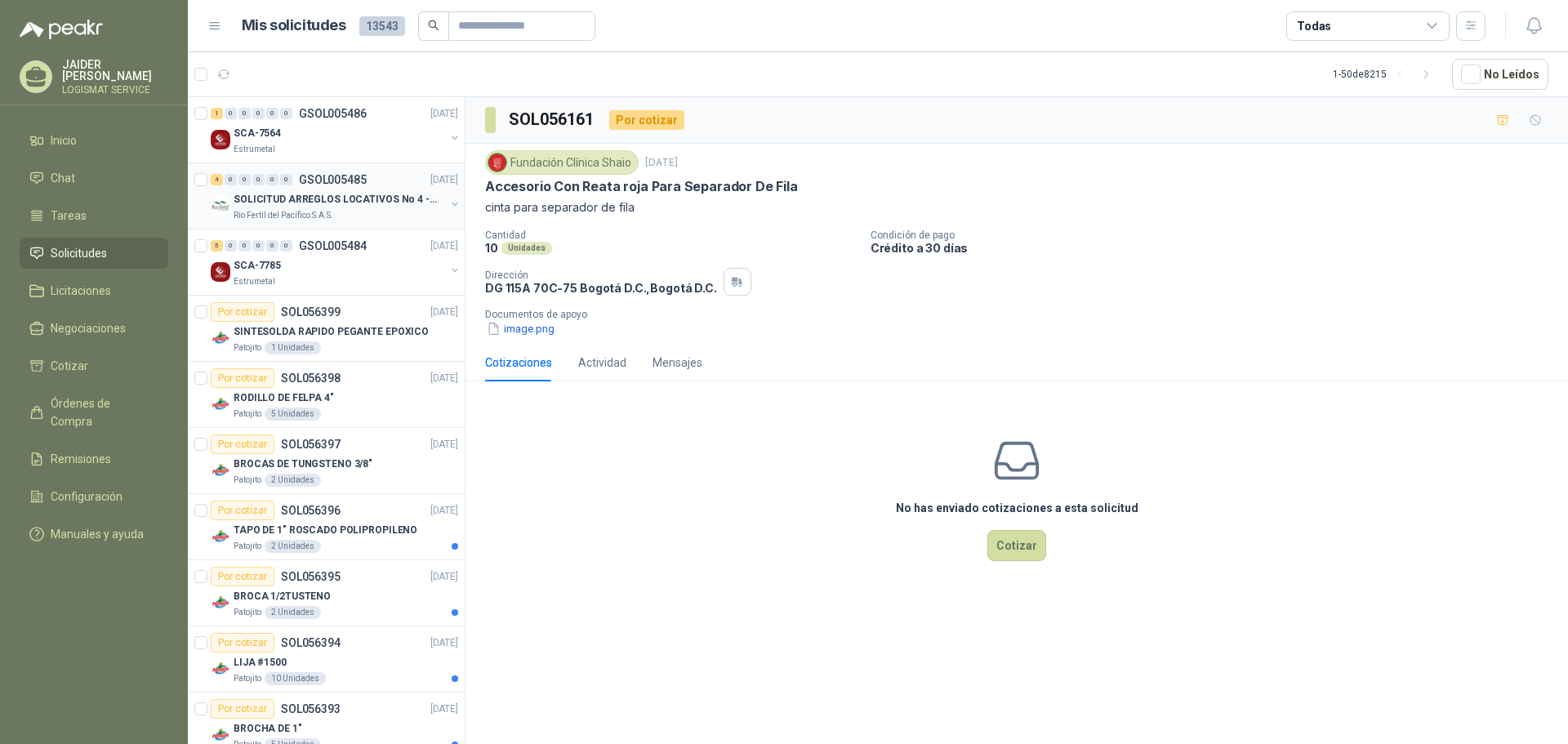
click at [373, 218] on div "Rio Fertil del Pacífico S.A.S." at bounding box center [340, 216] width 212 height 13
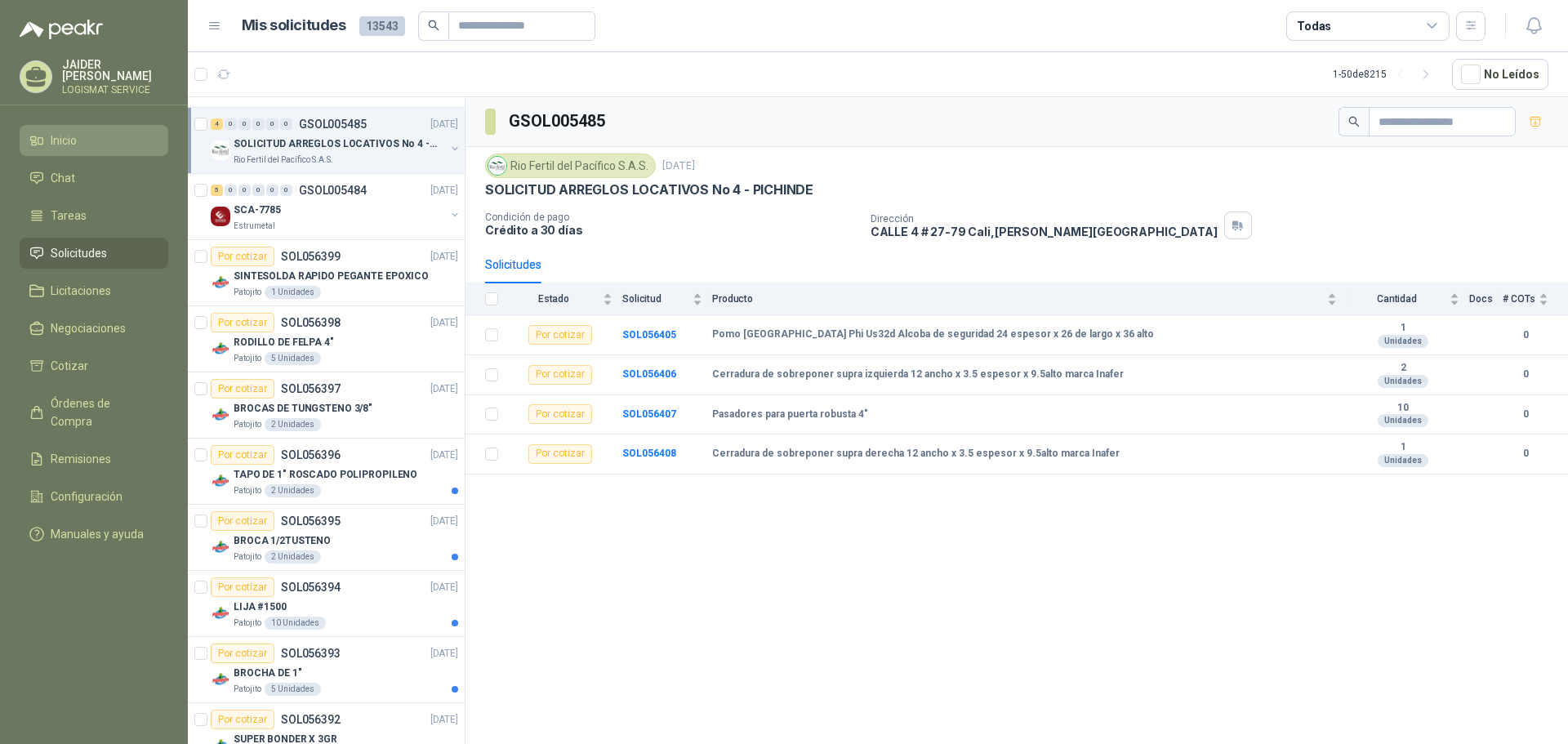
scroll to position [82, 0]
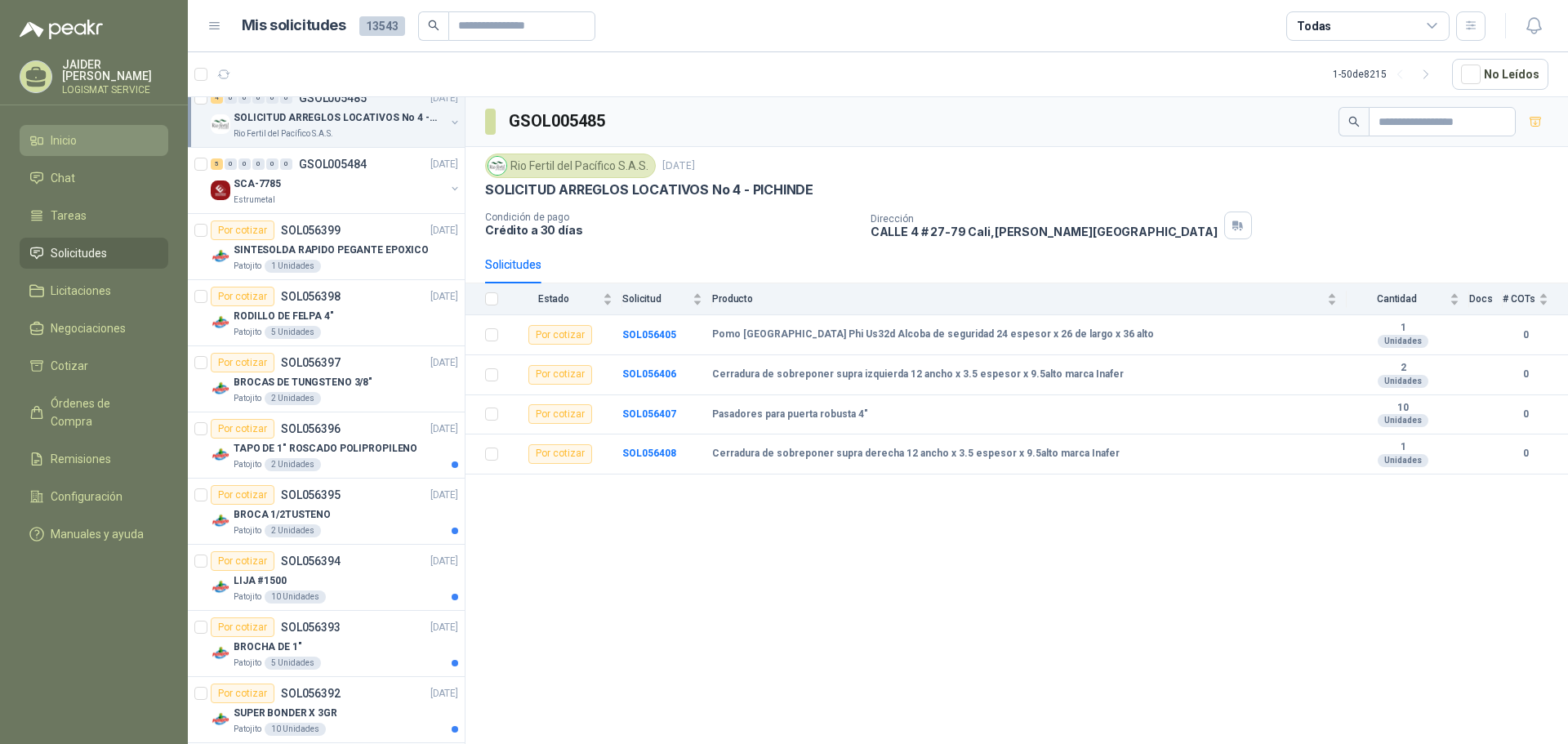
click at [80, 141] on li "Inicio" at bounding box center [94, 141] width 129 height 18
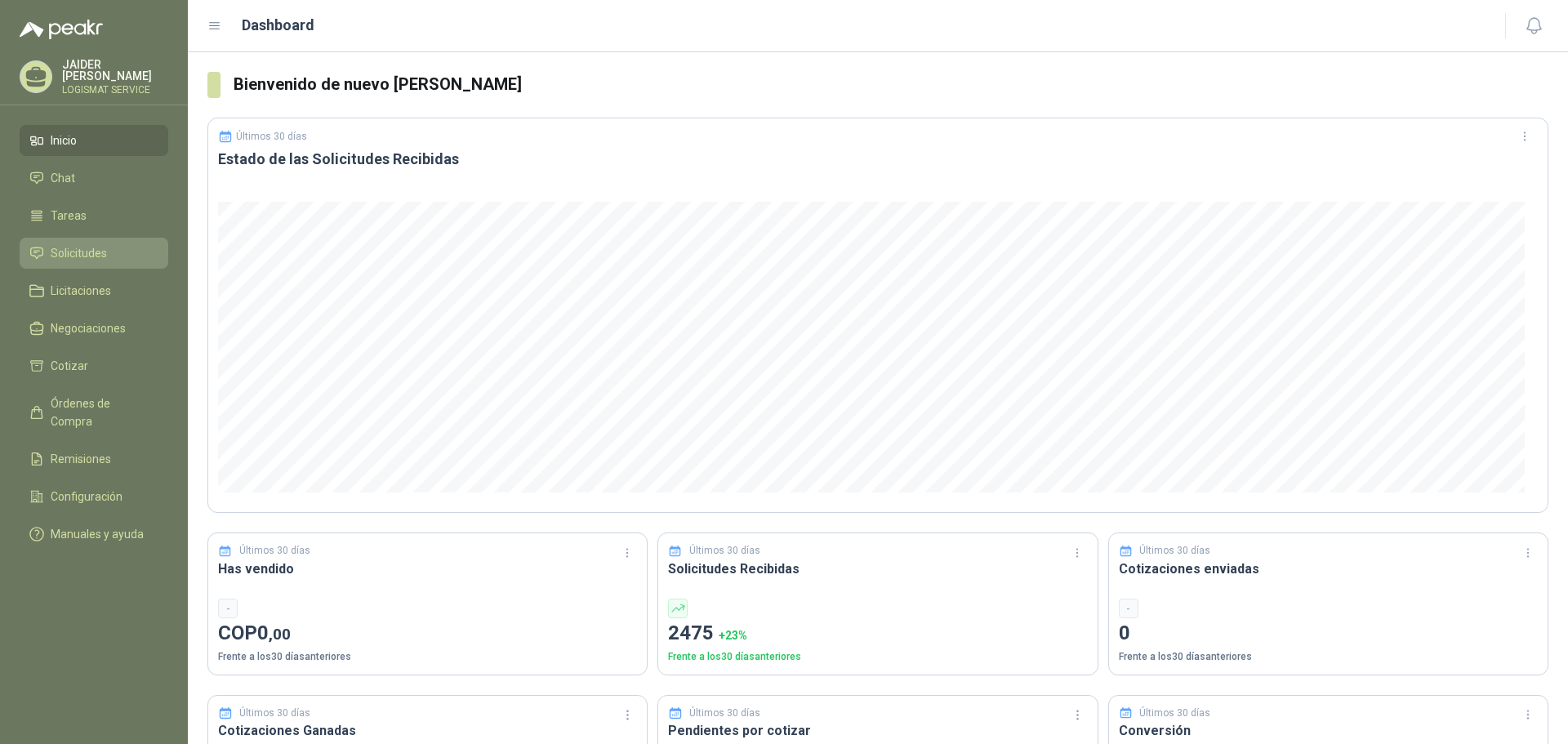
click at [79, 246] on span "Solicitudes" at bounding box center [79, 253] width 57 height 18
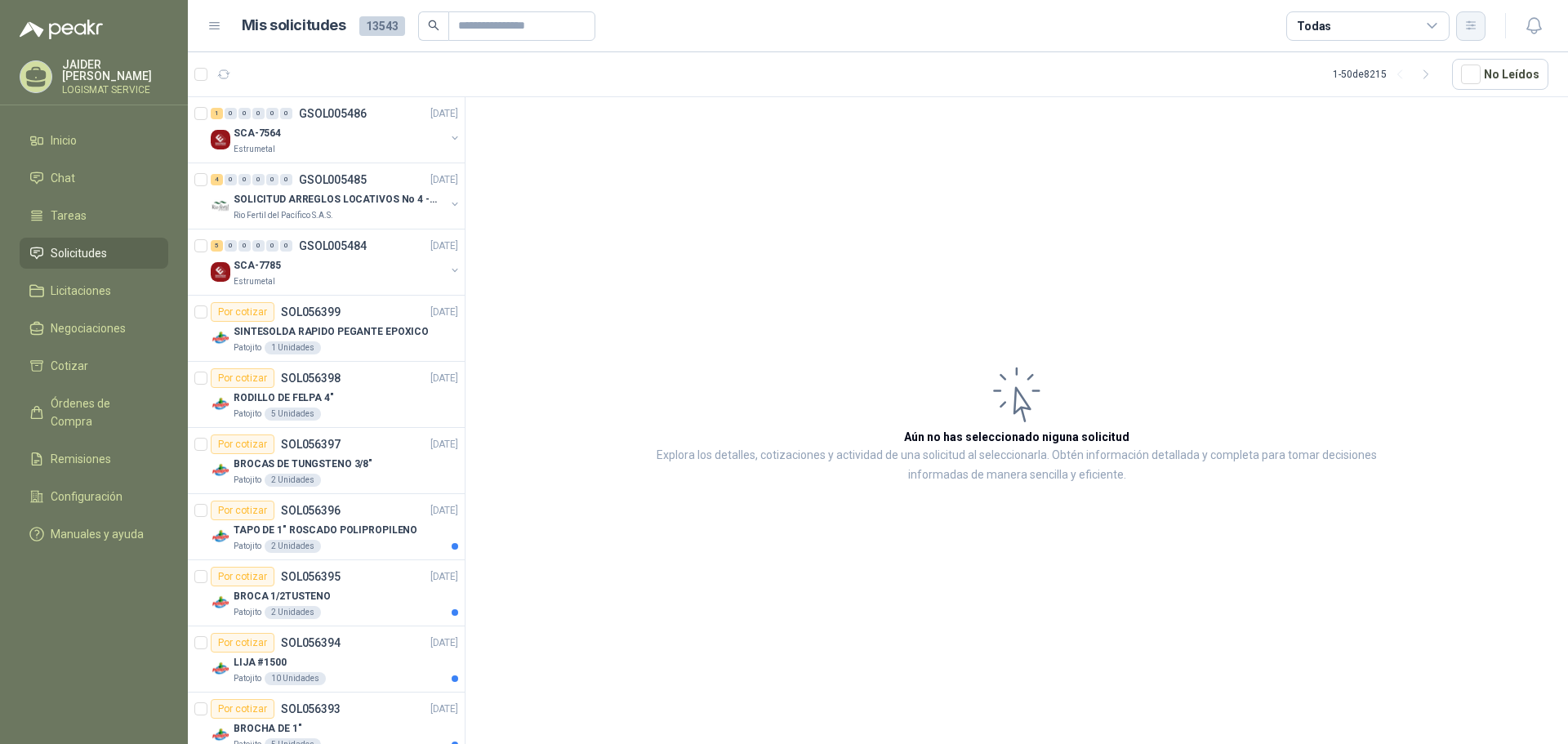
click at [1475, 31] on icon "button" at bounding box center [1471, 26] width 13 height 13
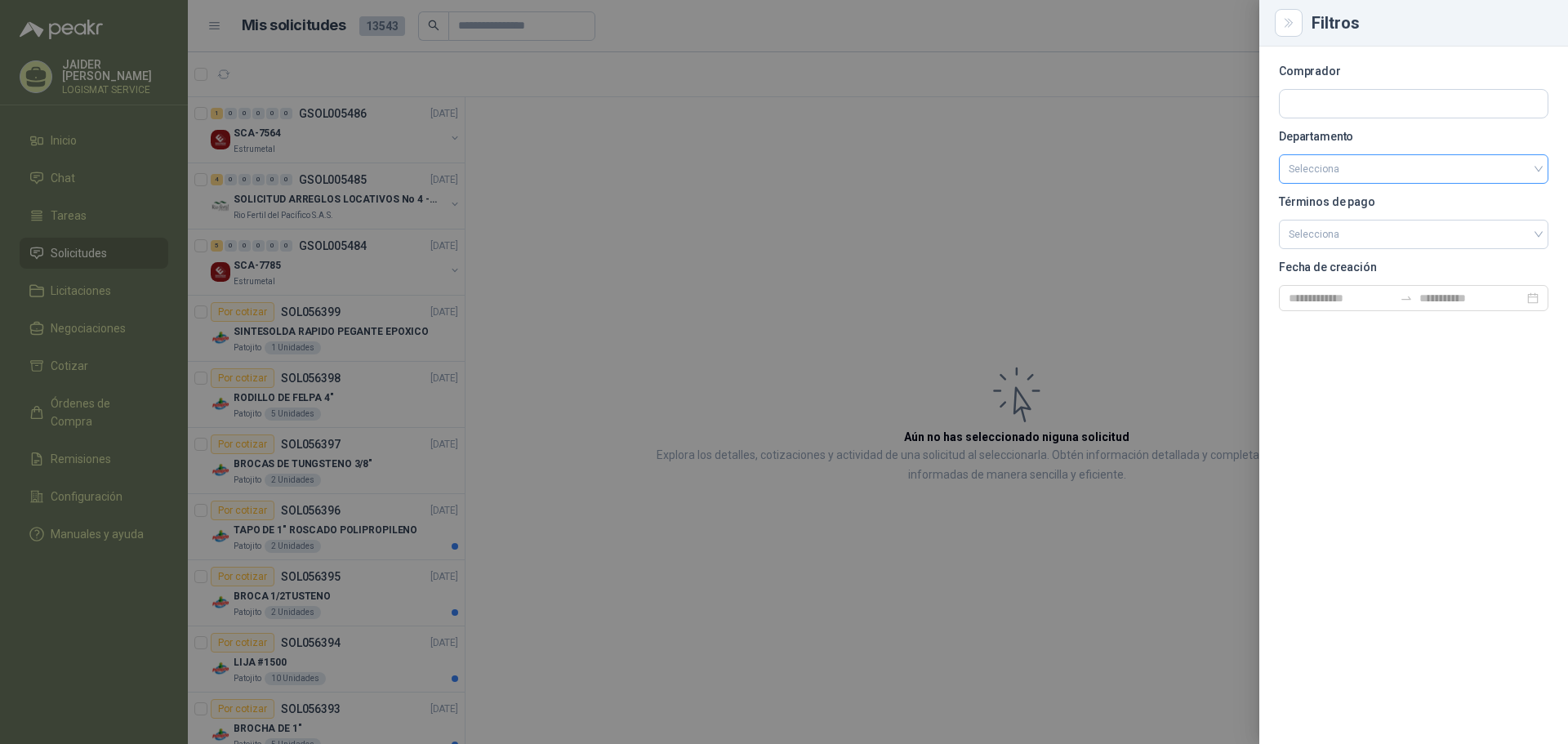
click at [1346, 168] on input "search" at bounding box center [1414, 168] width 250 height 28
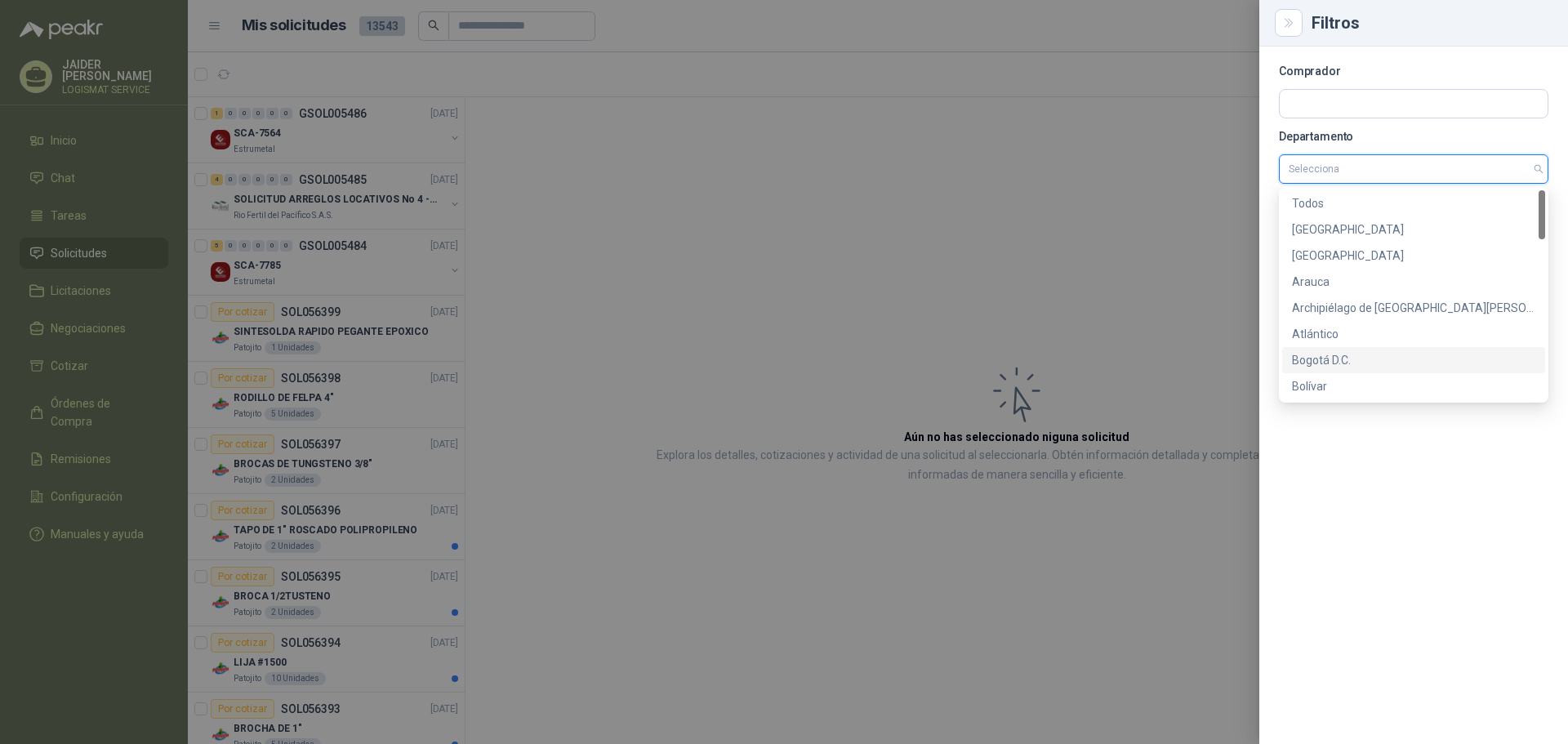
click at [1327, 361] on div "Bogotá D.C." at bounding box center [1413, 360] width 243 height 18
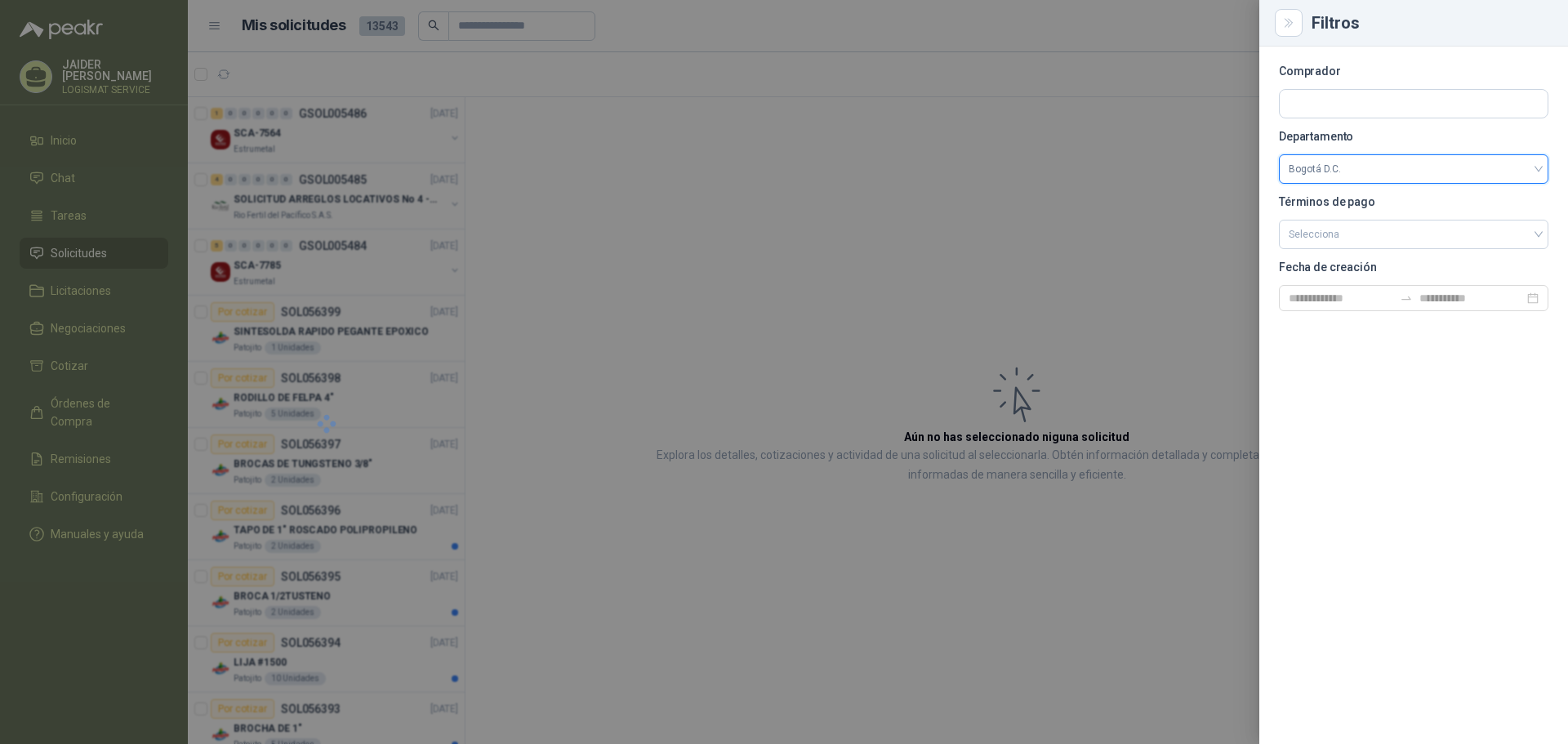
click at [1138, 262] on div at bounding box center [784, 372] width 1568 height 744
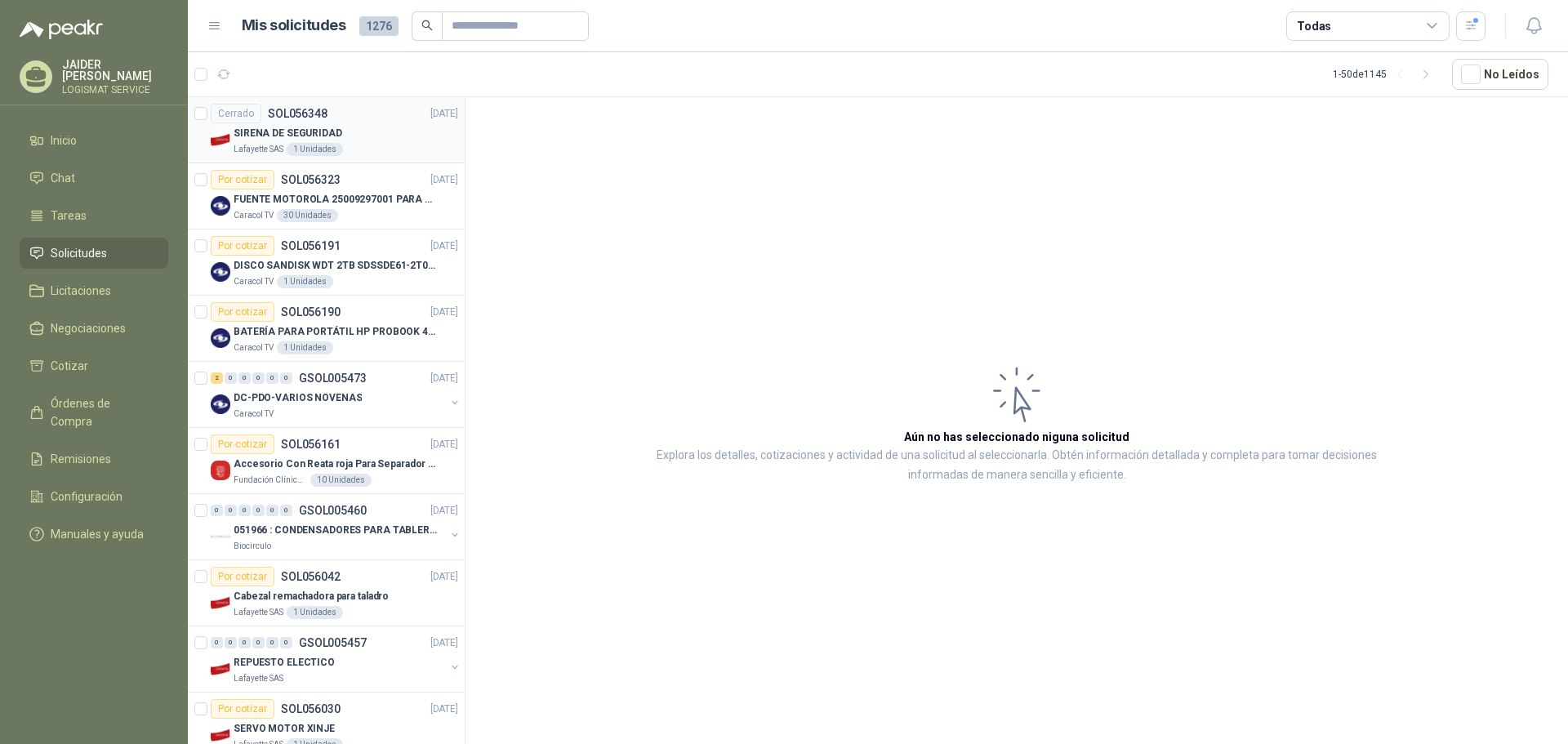
click at [385, 131] on div "SIRENA DE SEGURIDAD" at bounding box center [345, 133] width 224 height 19
